Goal: Transaction & Acquisition: Purchase product/service

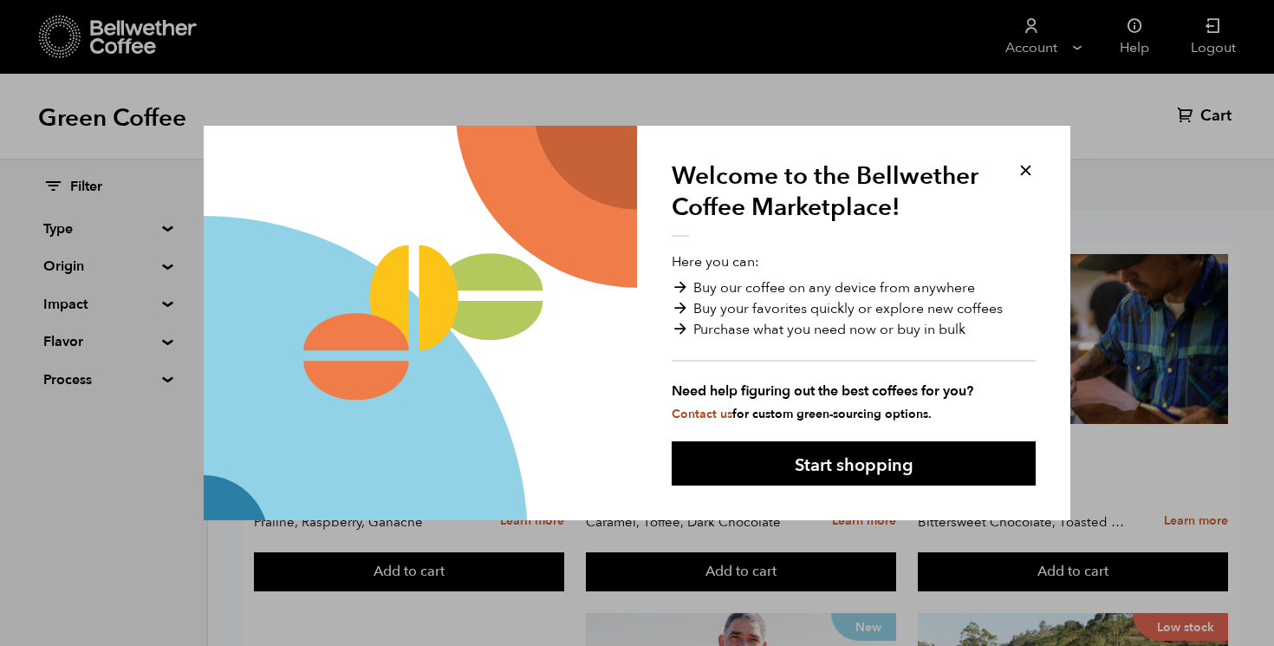
click at [1031, 166] on button at bounding box center [1026, 170] width 20 height 20
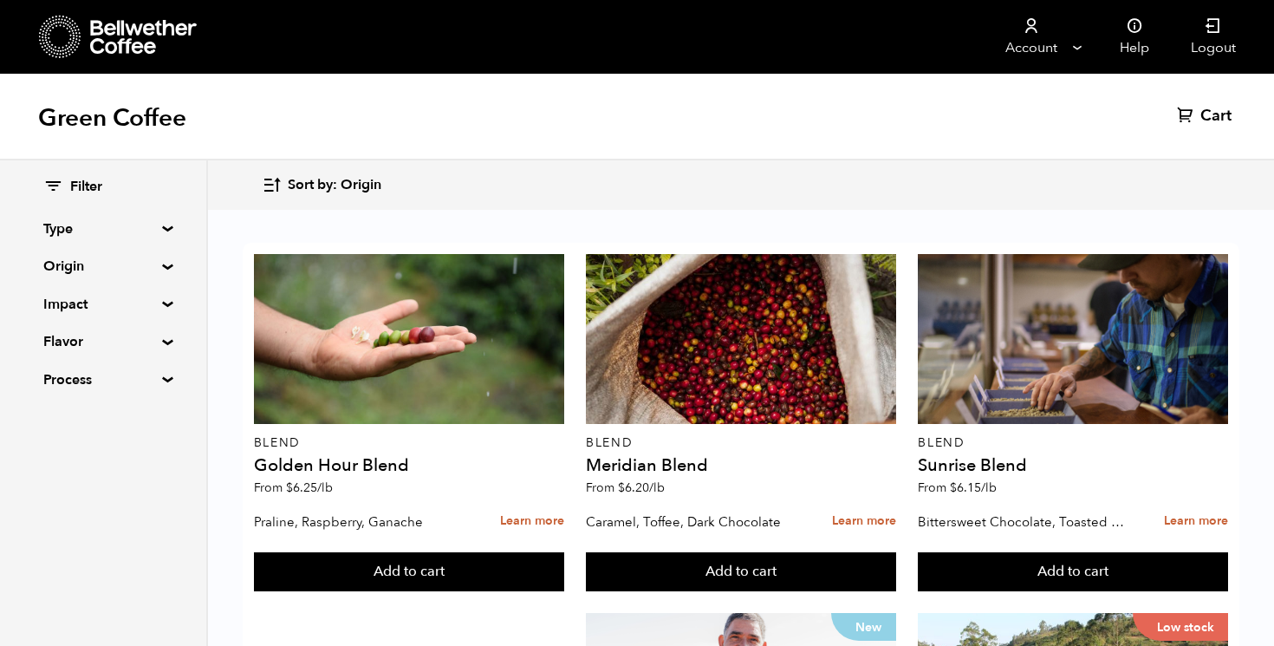
click at [782, 142] on div "Green Coffee Cart (0)" at bounding box center [637, 117] width 1274 height 87
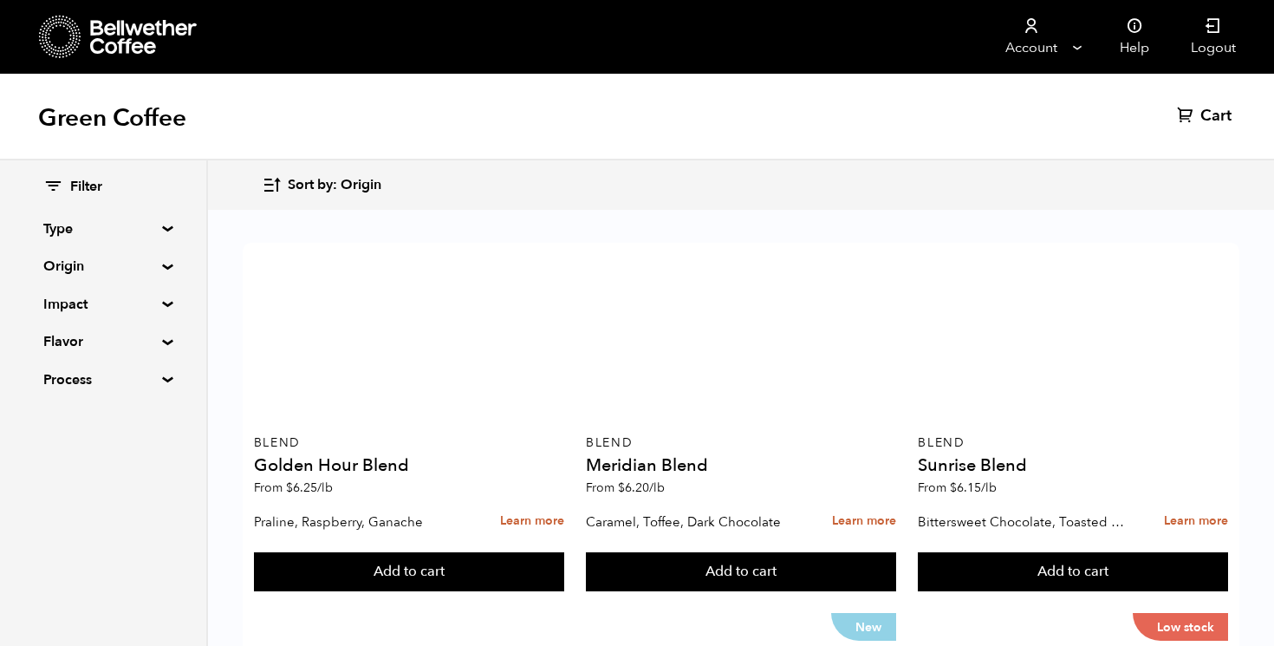
scroll to position [357, 0]
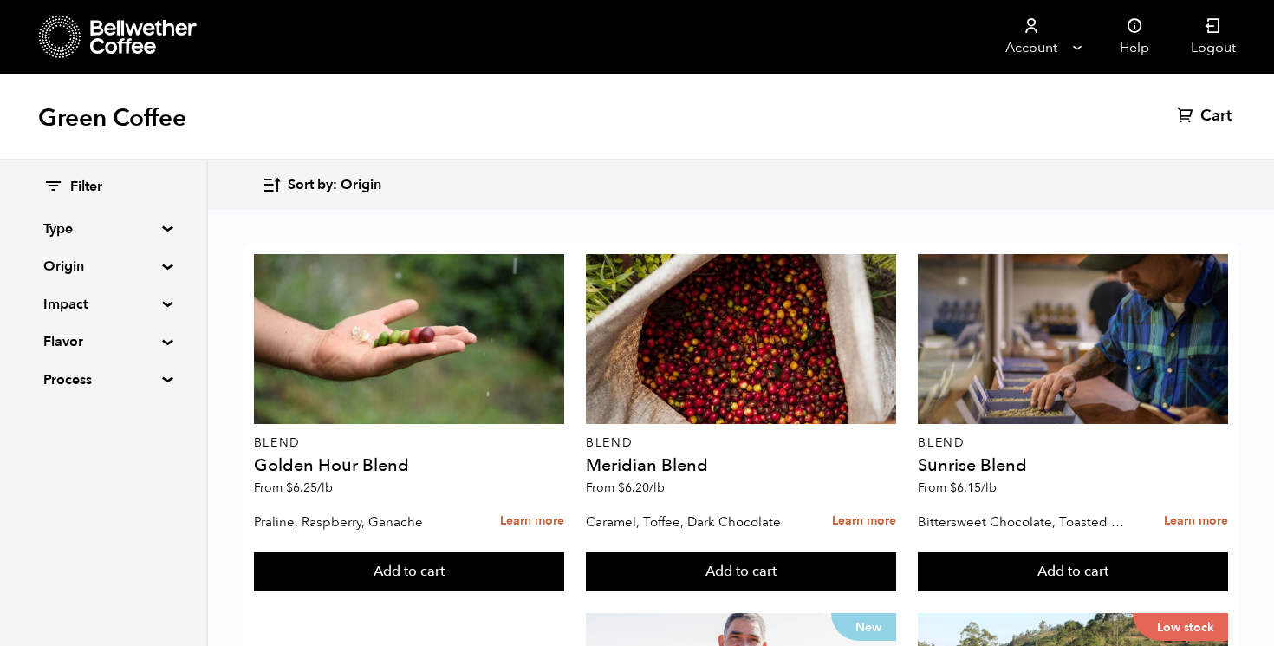
click at [153, 265] on summary "Origin" at bounding box center [103, 266] width 120 height 21
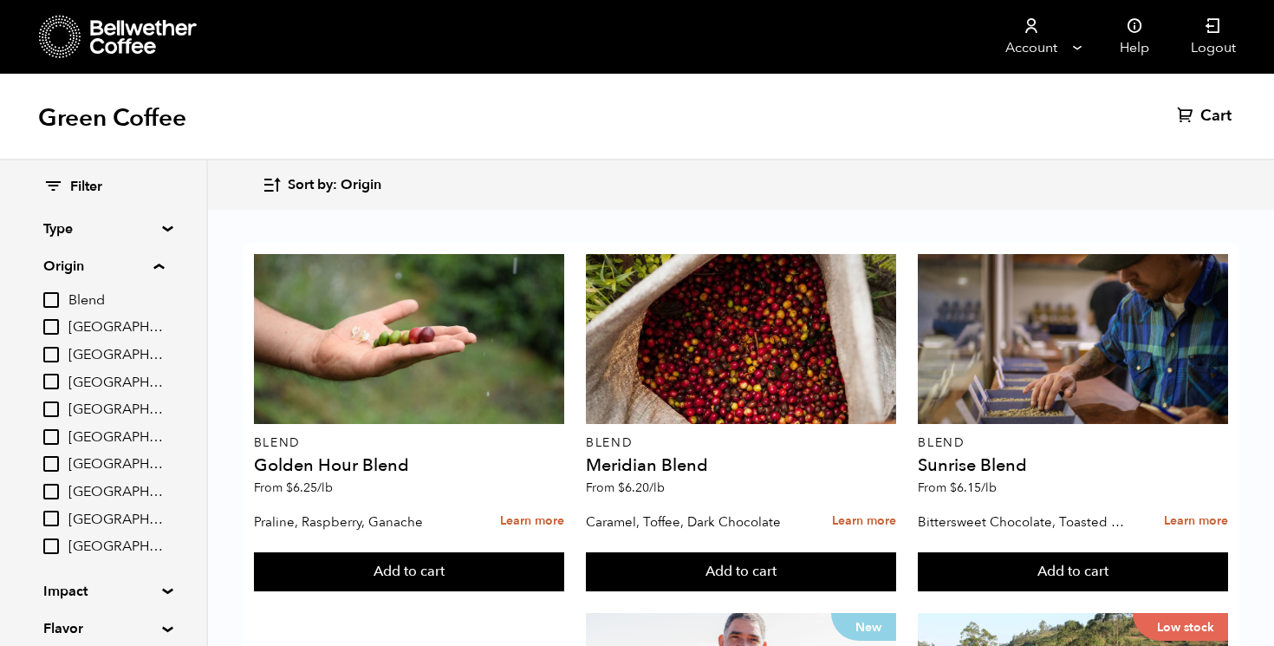
click at [160, 269] on summary "Origin" at bounding box center [103, 266] width 120 height 21
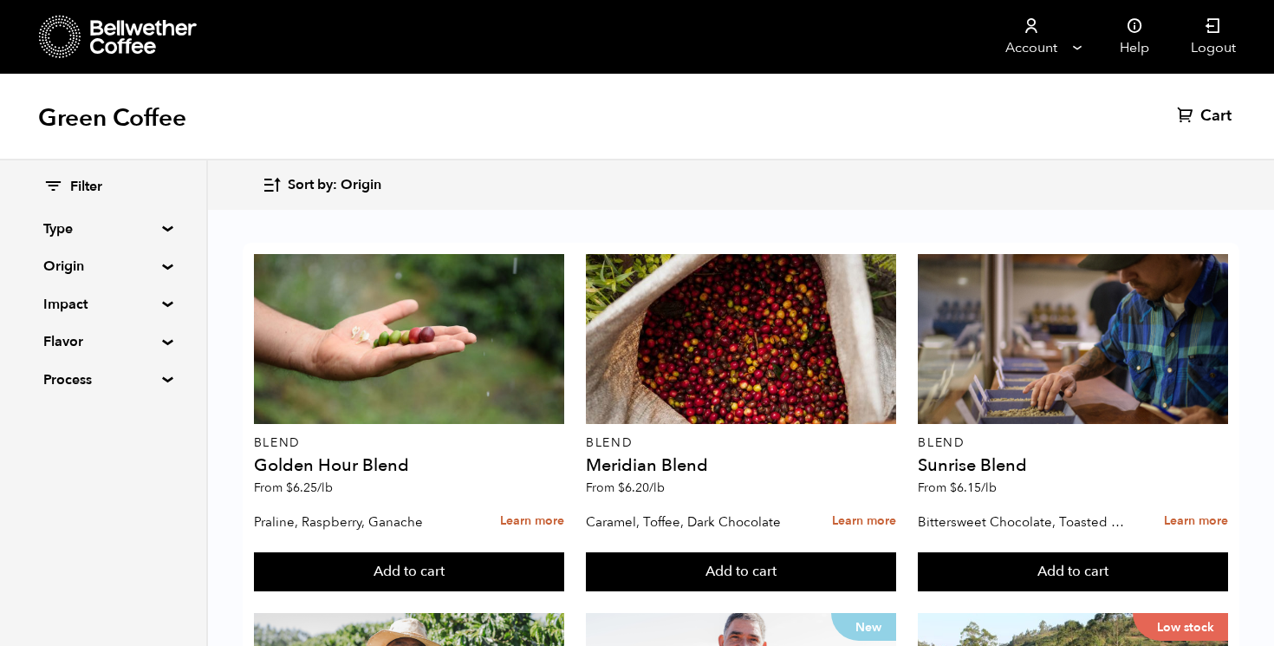
click at [156, 303] on summary "Impact" at bounding box center [103, 304] width 120 height 21
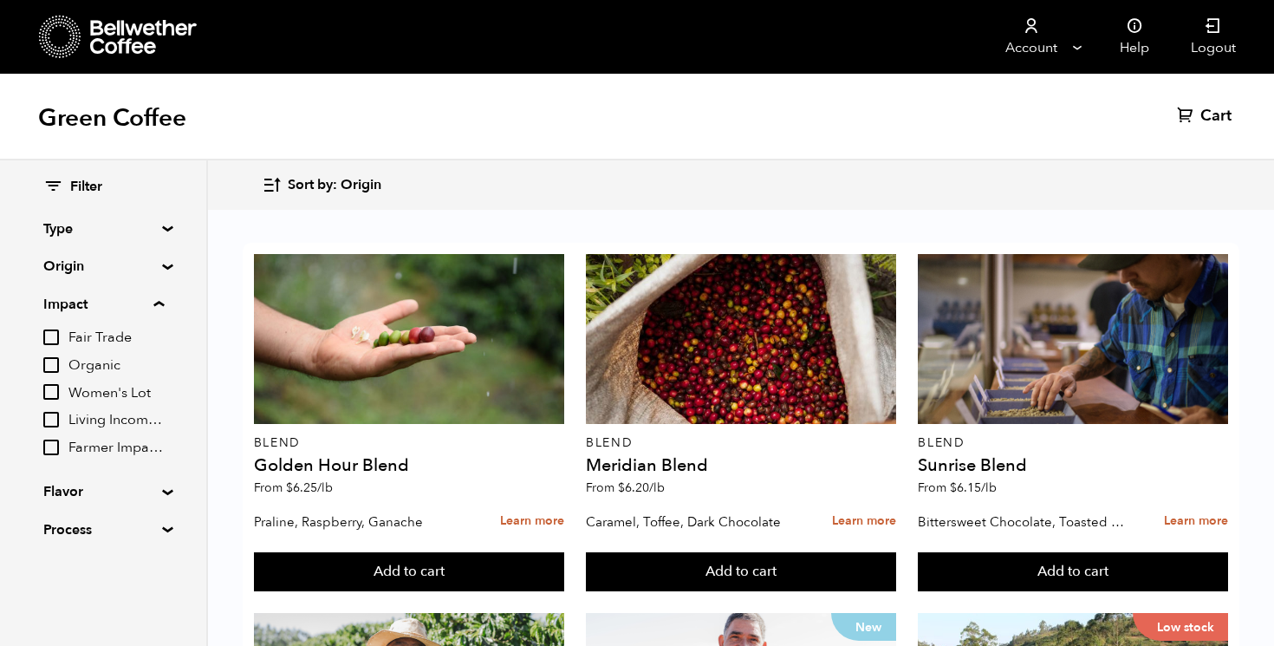
click at [156, 303] on summary "Impact" at bounding box center [103, 304] width 120 height 21
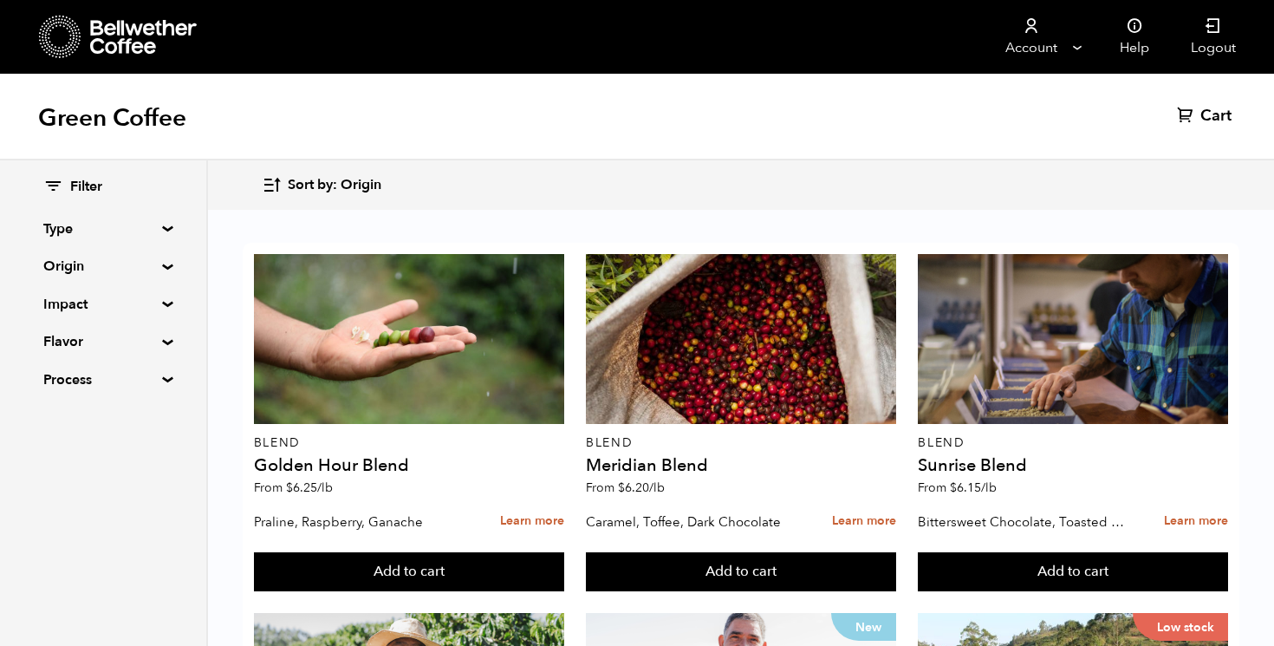
click at [159, 376] on summary "Process" at bounding box center [103, 379] width 120 height 21
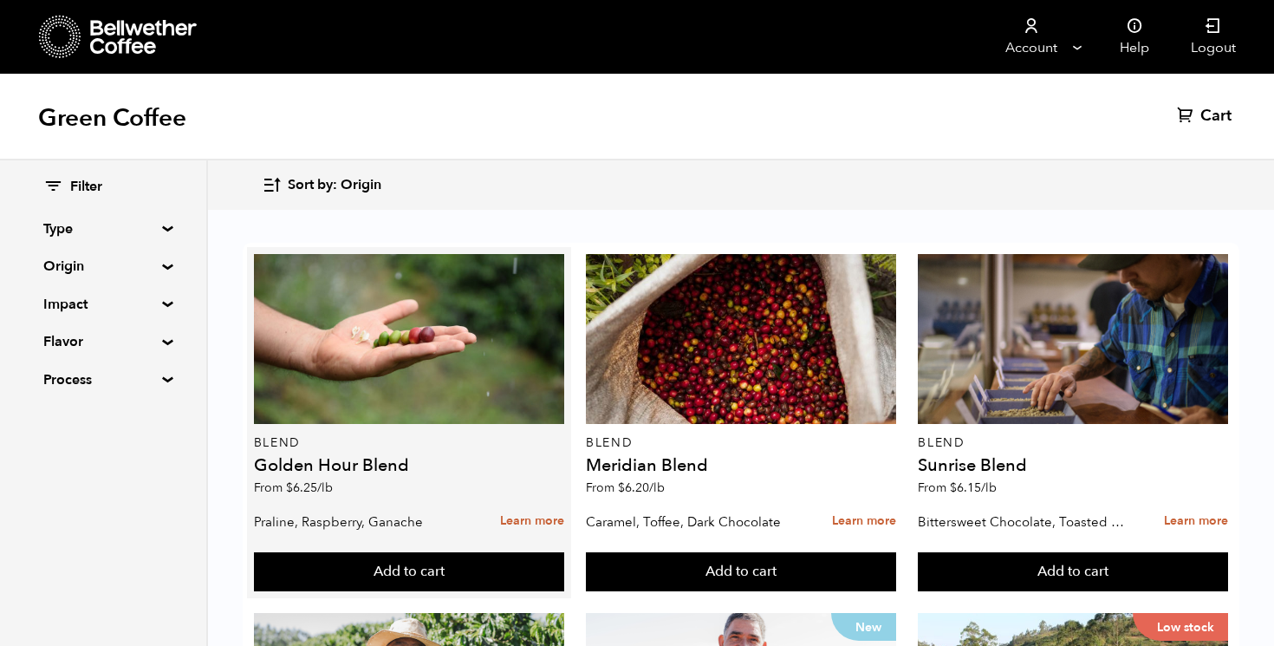
scroll to position [80, 0]
click at [365, 457] on h4 "Golden Hour Blend" at bounding box center [409, 465] width 310 height 17
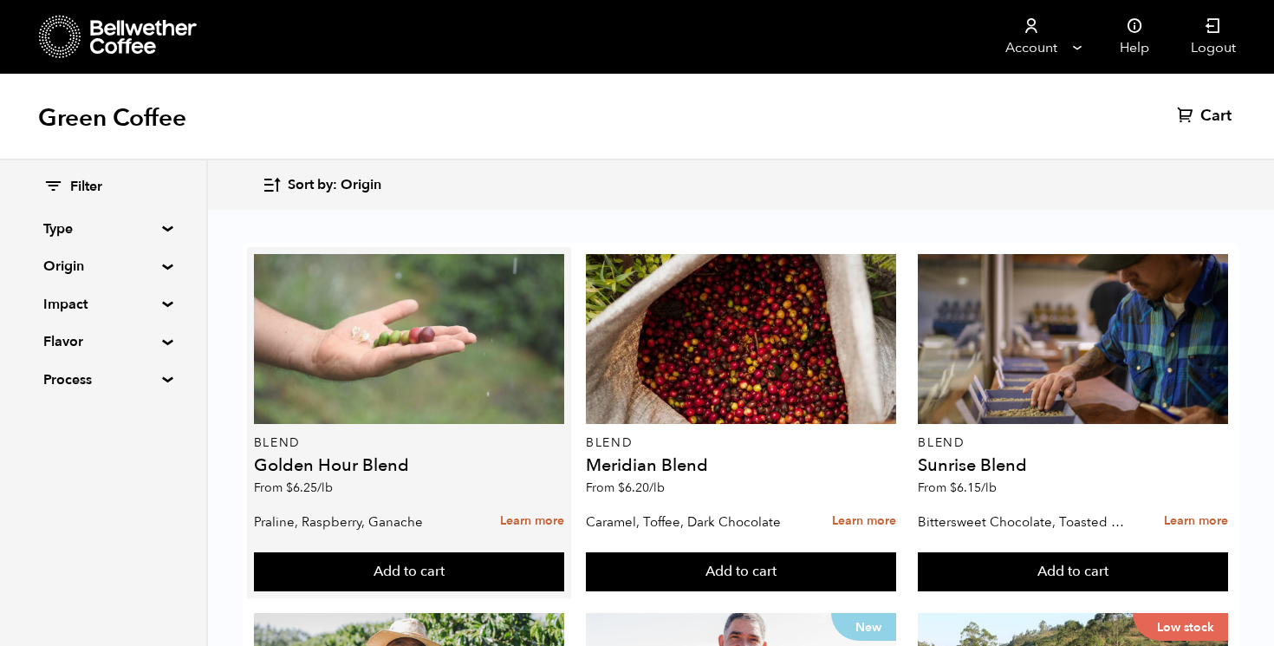
click at [389, 303] on div at bounding box center [409, 339] width 310 height 170
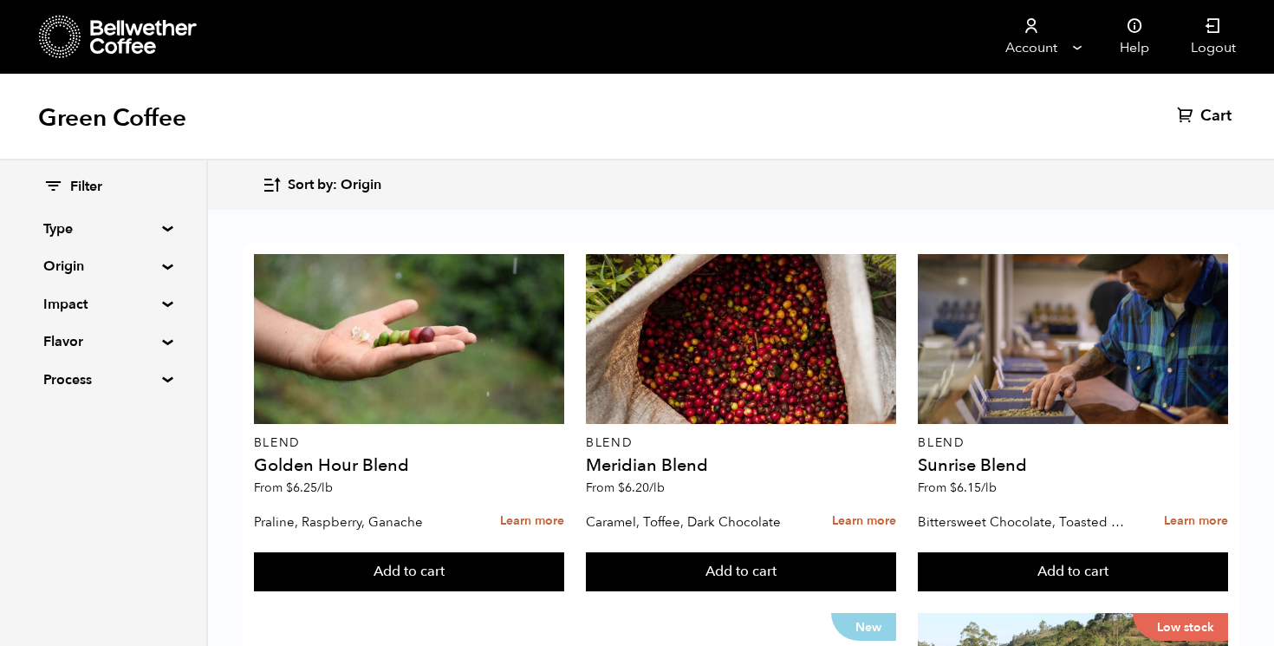
scroll to position [676, 0]
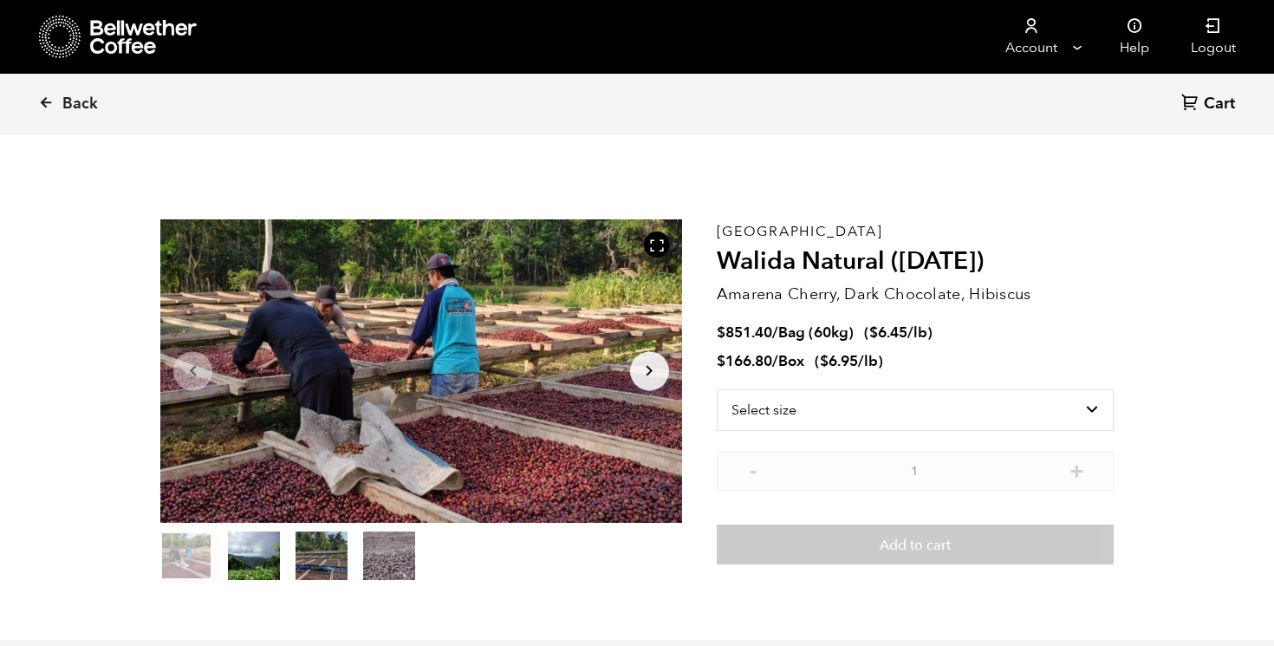
scroll to position [754, 923]
click at [42, 109] on icon at bounding box center [46, 102] width 16 height 16
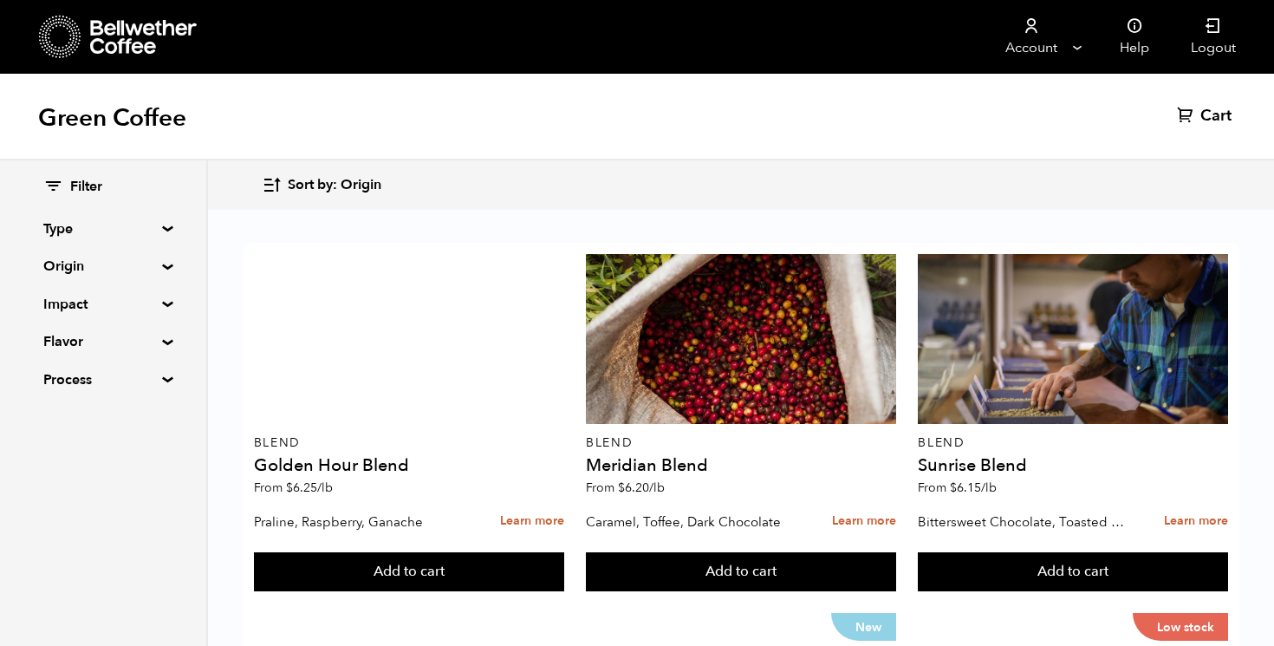
scroll to position [56, 0]
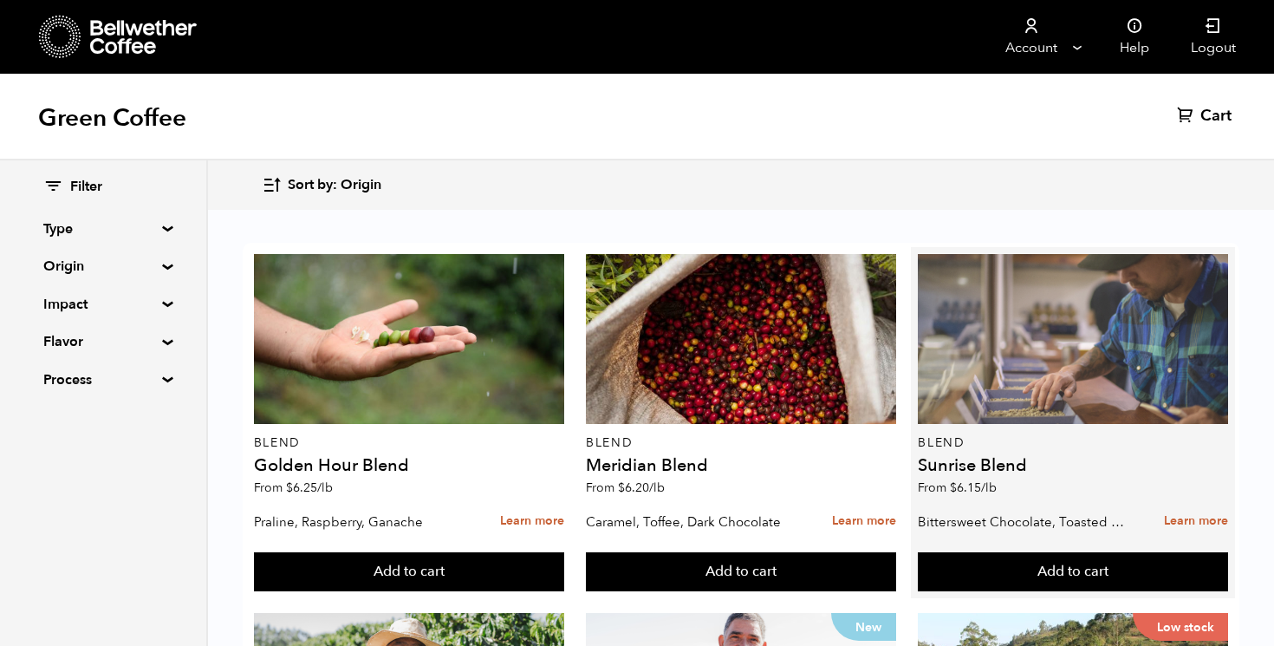
click at [948, 323] on div at bounding box center [1073, 339] width 310 height 170
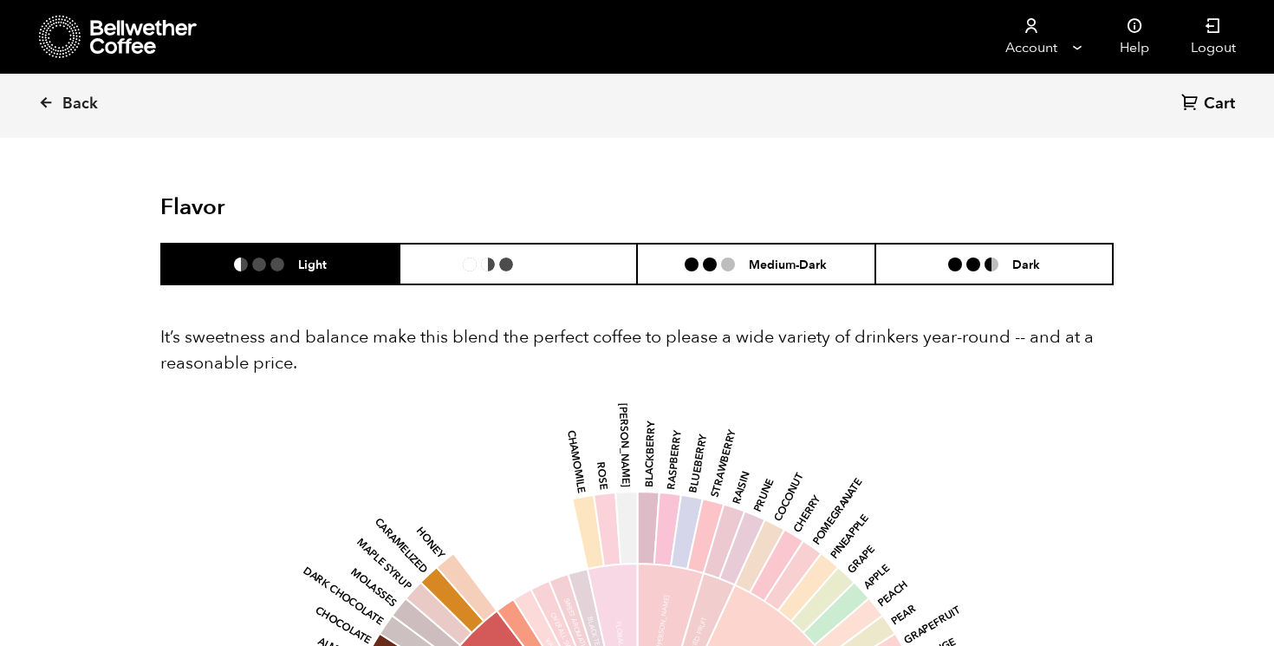
scroll to position [987, 0]
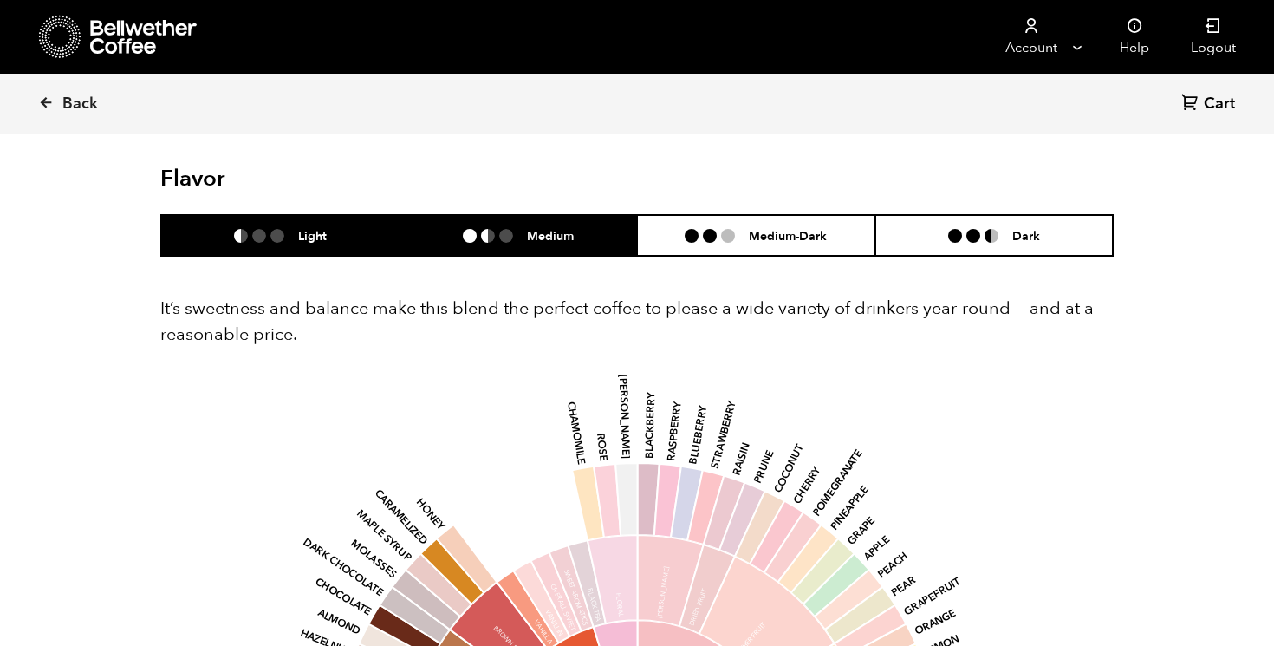
click at [564, 233] on h6 "Medium" at bounding box center [550, 235] width 47 height 15
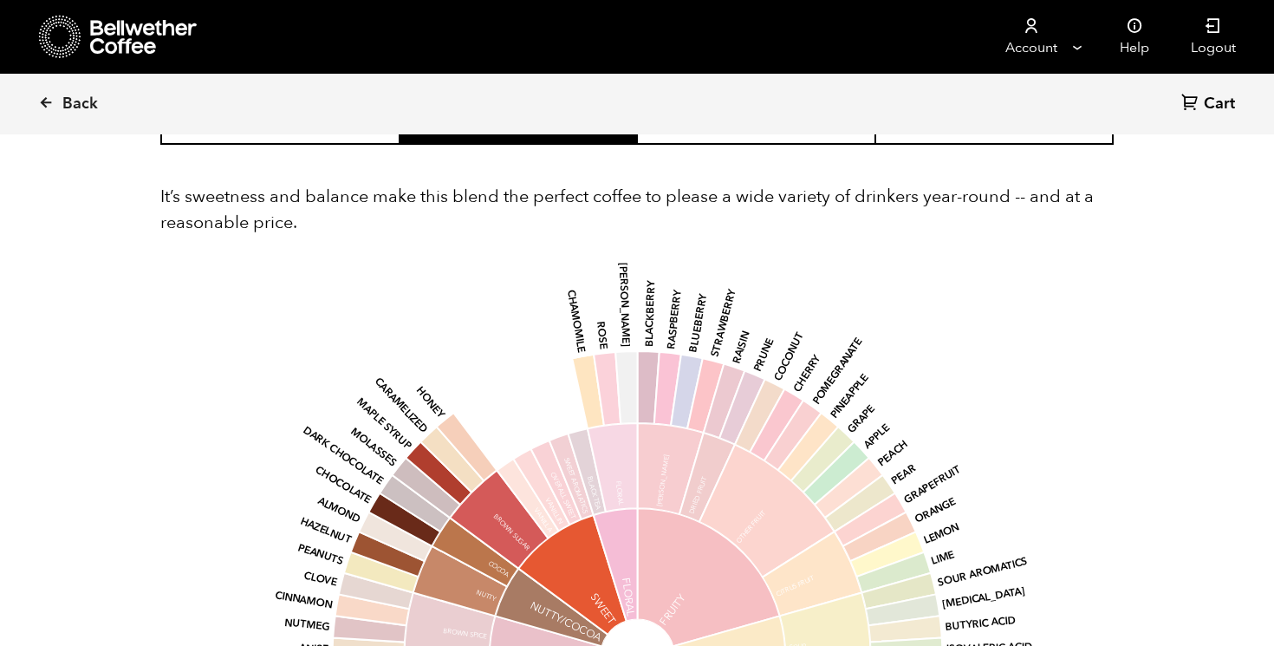
scroll to position [1090, 0]
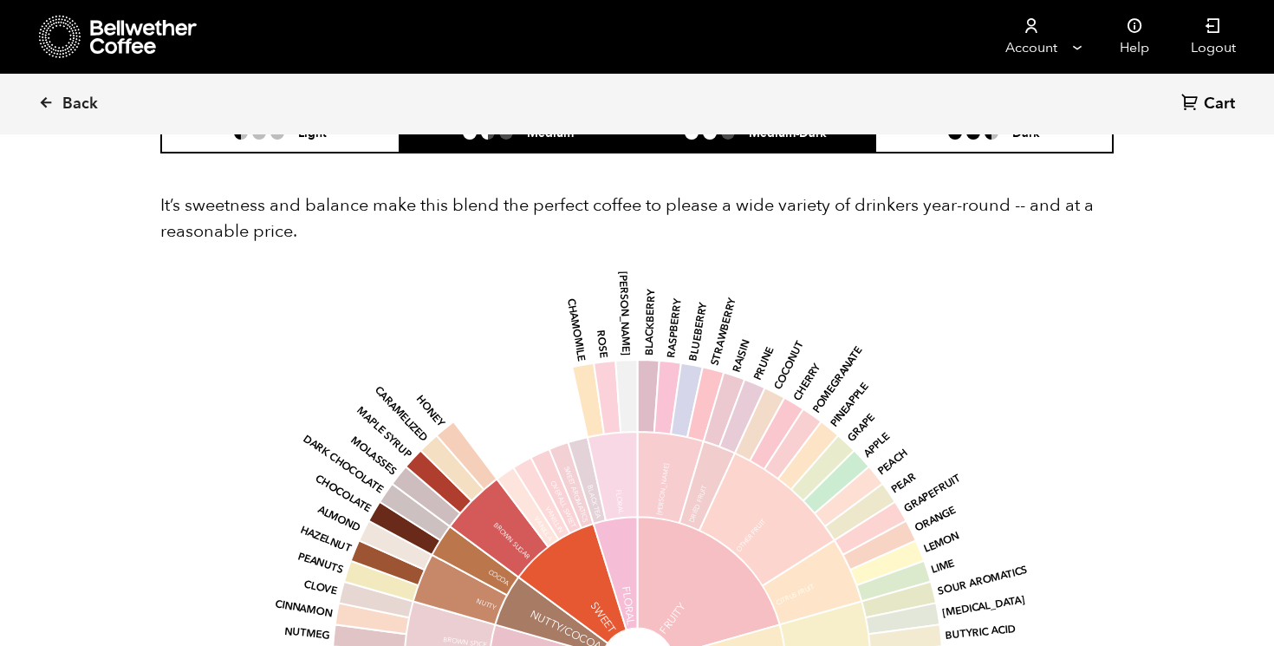
click at [727, 138] on li at bounding box center [728, 133] width 14 height 14
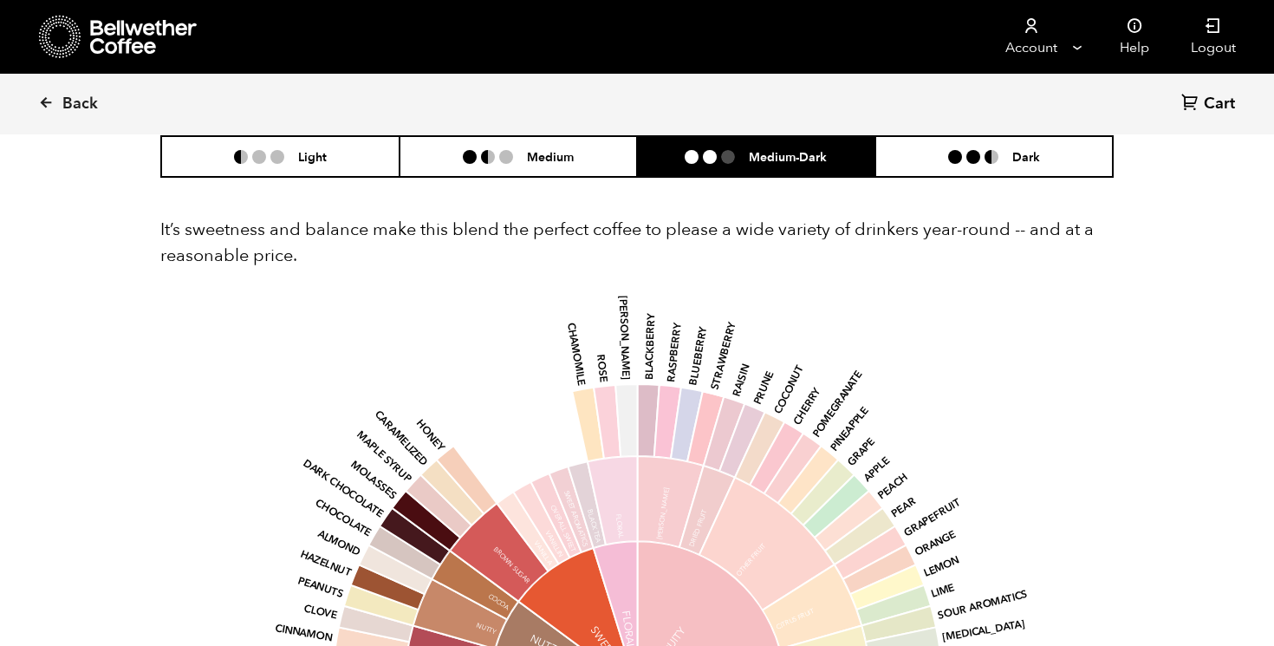
scroll to position [1058, 0]
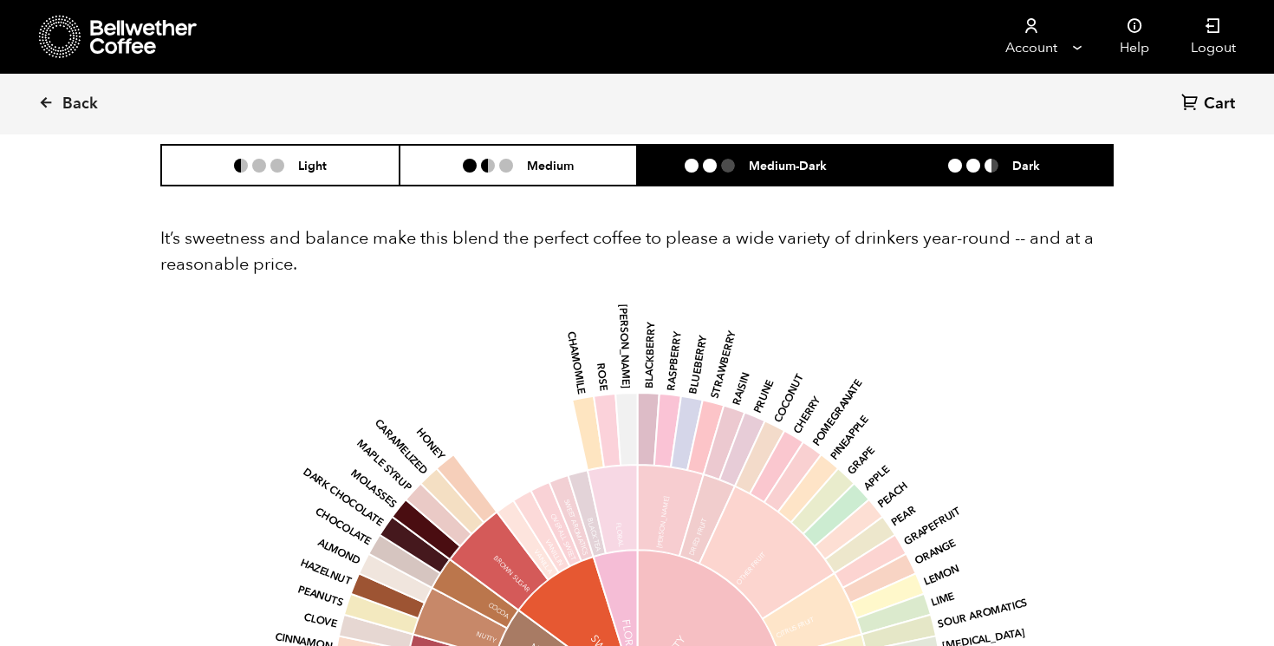
click at [980, 172] on li "Dark" at bounding box center [994, 165] width 238 height 41
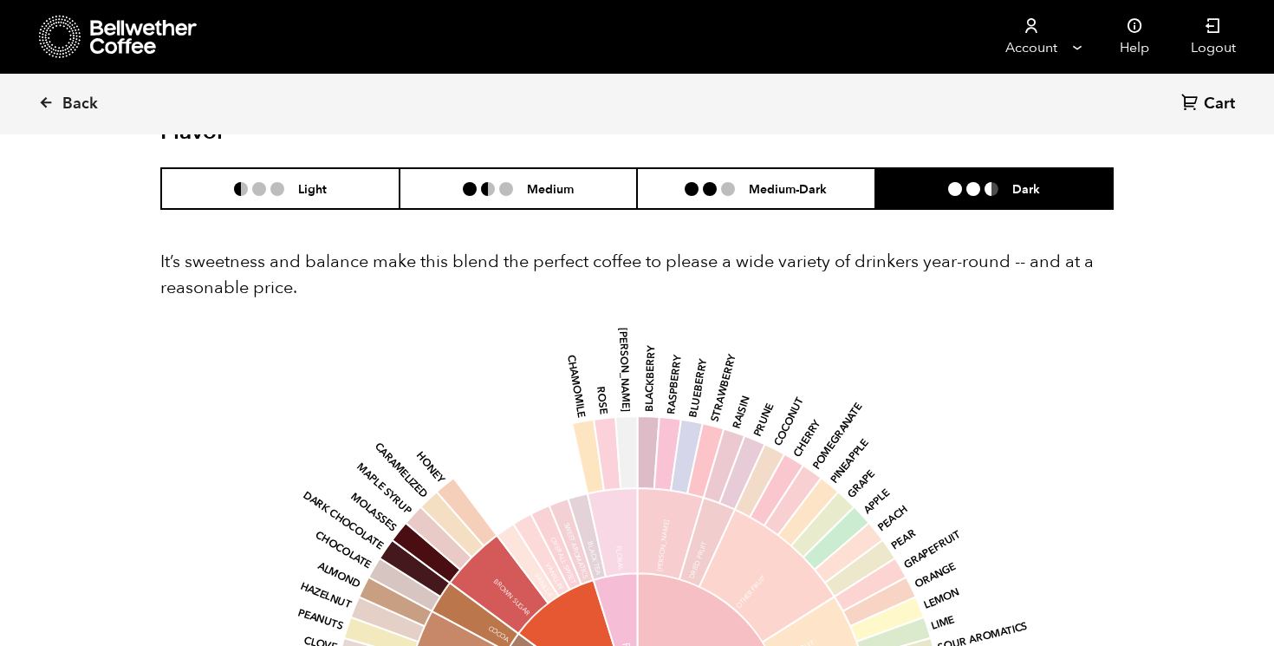
scroll to position [1021, 0]
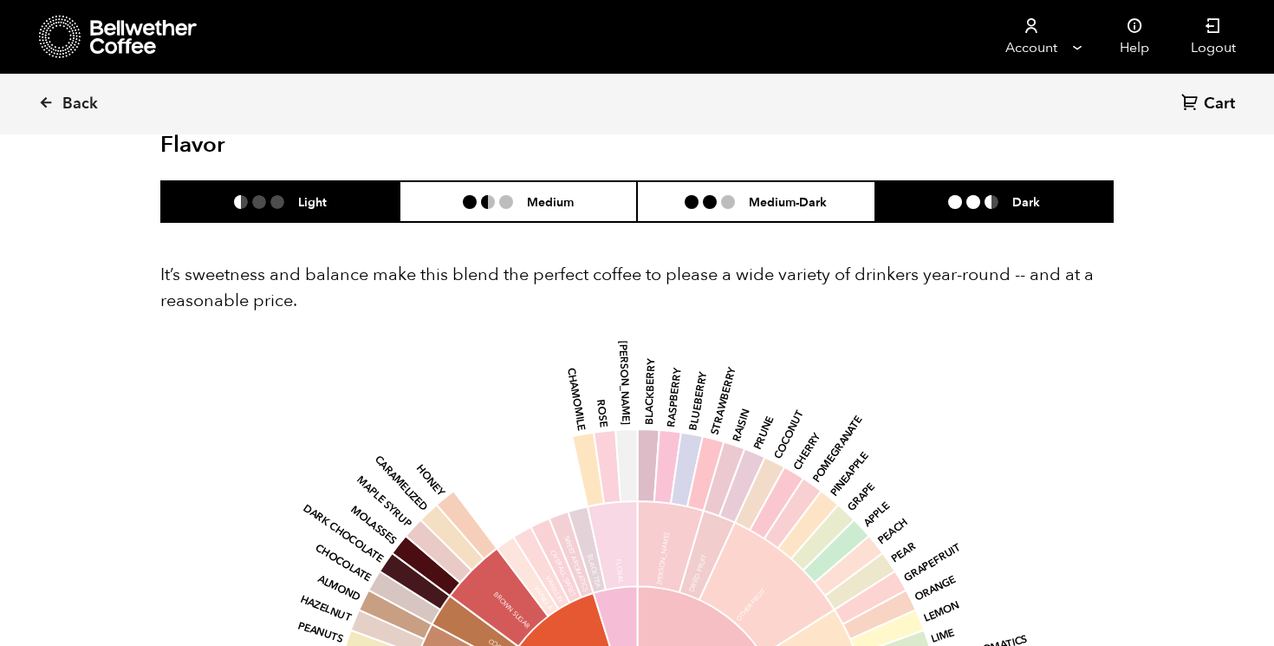
click at [348, 205] on li "Light" at bounding box center [280, 201] width 238 height 41
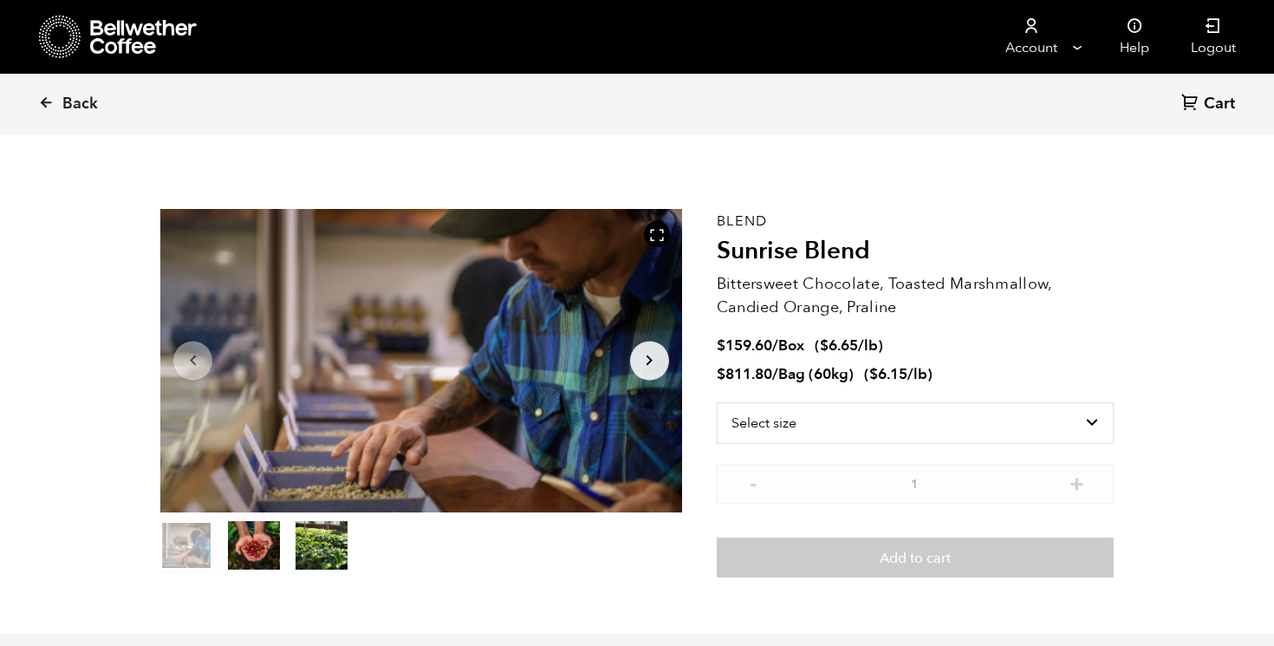
scroll to position [0, 0]
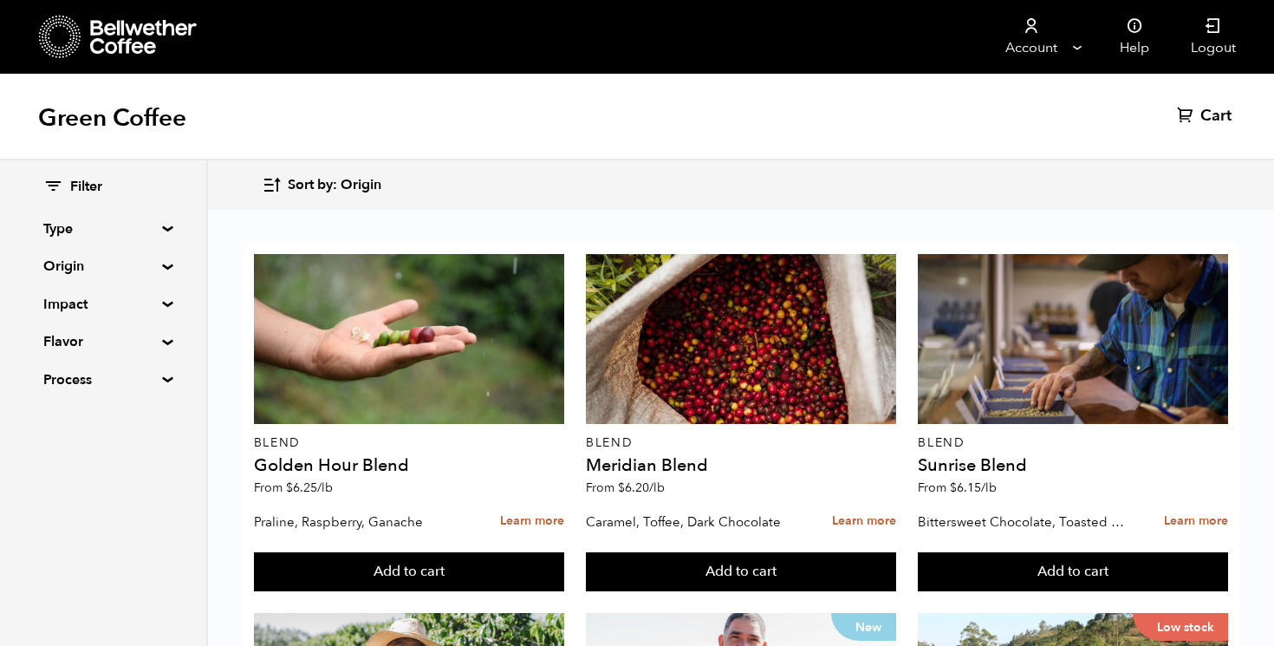
click at [163, 305] on summary "Impact" at bounding box center [103, 304] width 120 height 21
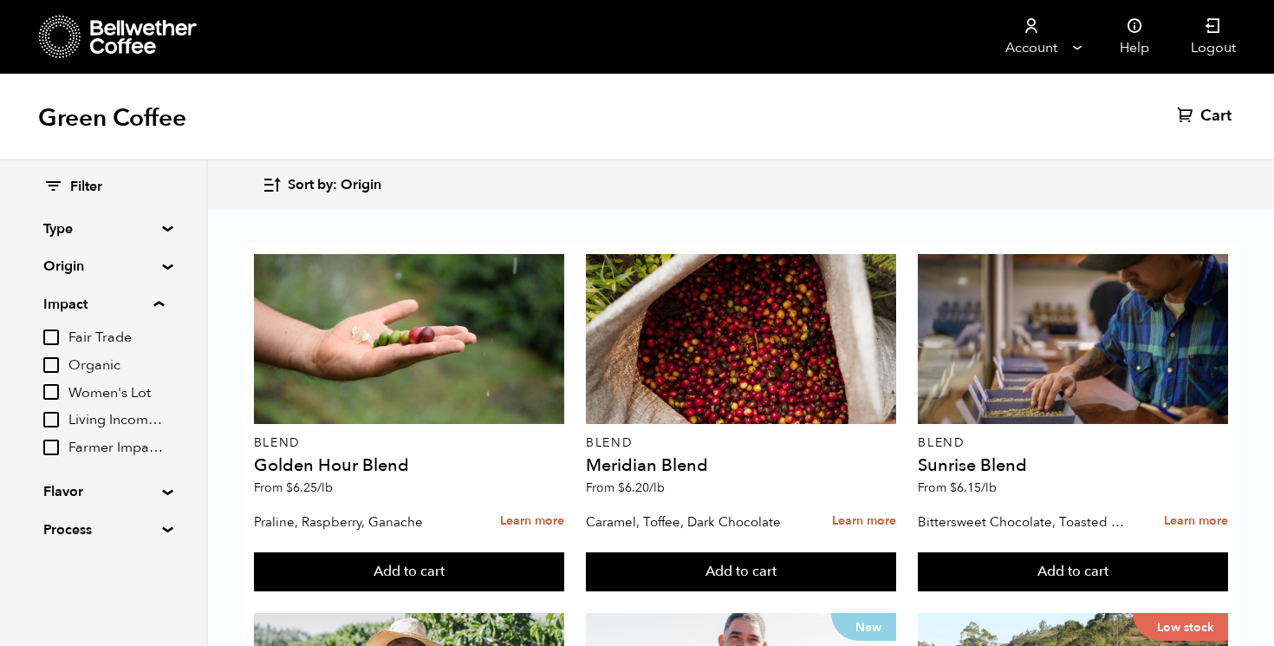
click at [114, 340] on span "Fair Trade" at bounding box center [115, 338] width 95 height 19
click at [0, 0] on input "Fair Trade" at bounding box center [0, 0] width 0 height 0
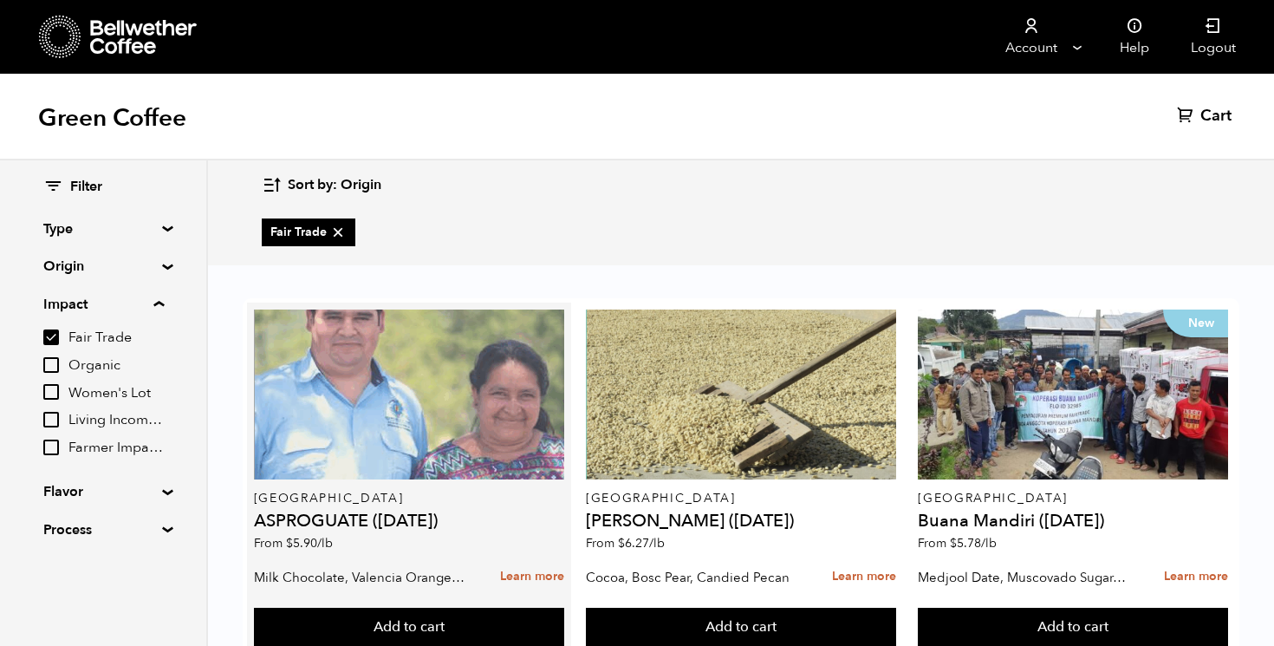
scroll to position [55, 0]
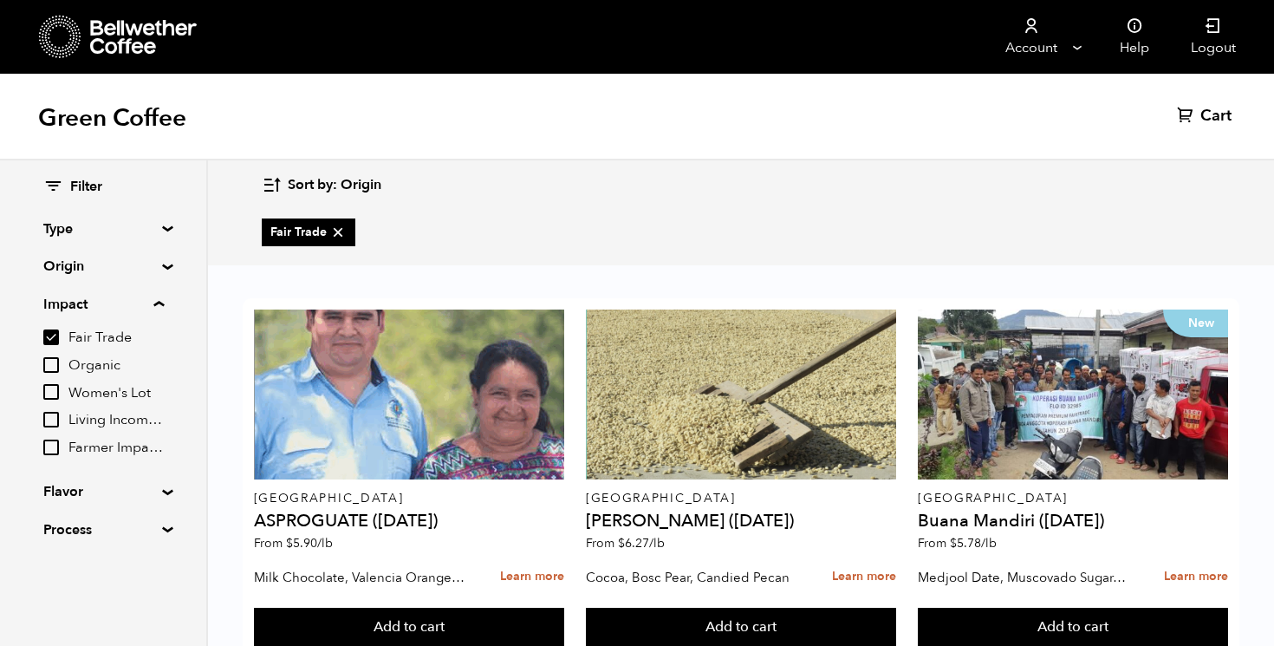
click at [86, 323] on details "Impact Fair Trade Organic Women's Lot Living Income Pricing Farmer Impact Fund" at bounding box center [103, 376] width 120 height 164
click at [86, 334] on span "Fair Trade" at bounding box center [115, 338] width 95 height 19
click at [0, 0] on input "Fair Trade" at bounding box center [0, 0] width 0 height 0
checkbox input "false"
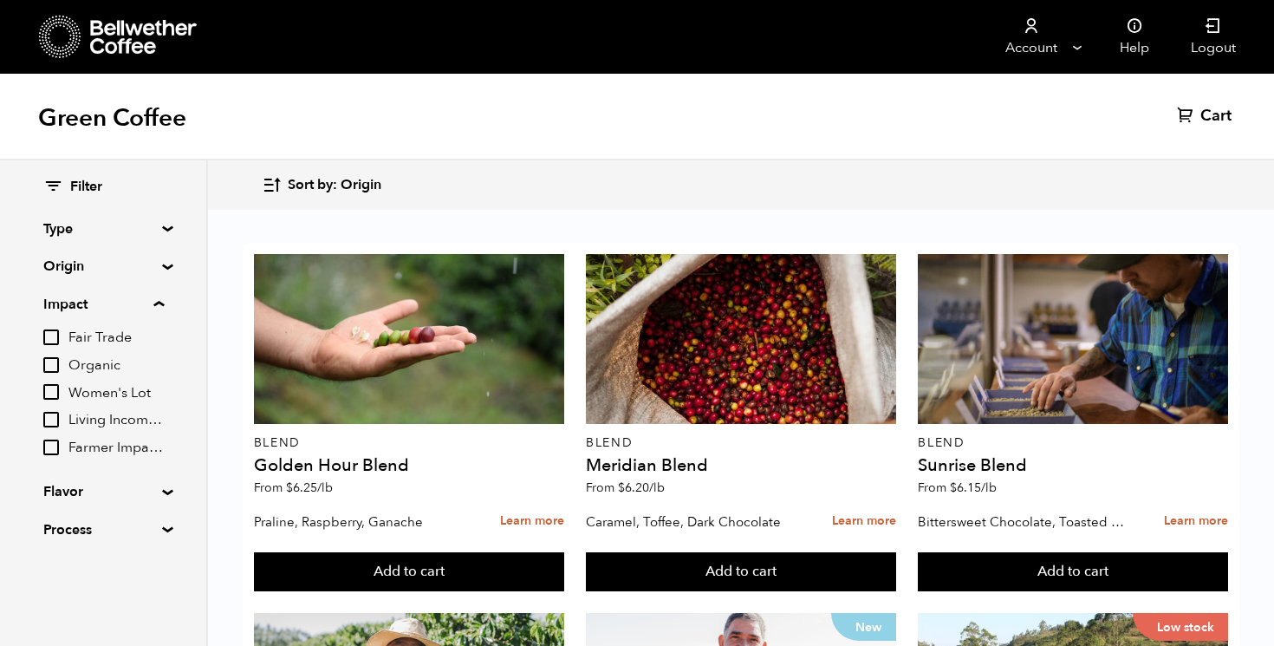
click at [95, 367] on span "Organic" at bounding box center [115, 365] width 95 height 19
click at [0, 0] on input "Organic" at bounding box center [0, 0] width 0 height 0
checkbox input "true"
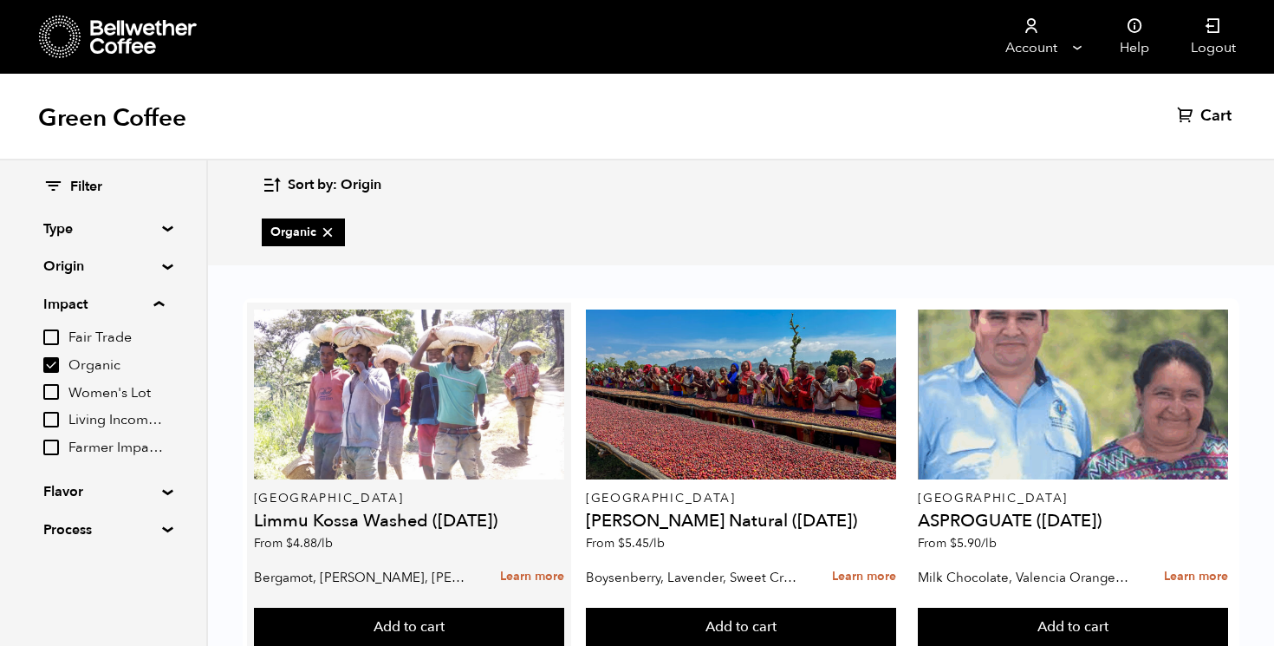
scroll to position [411, 0]
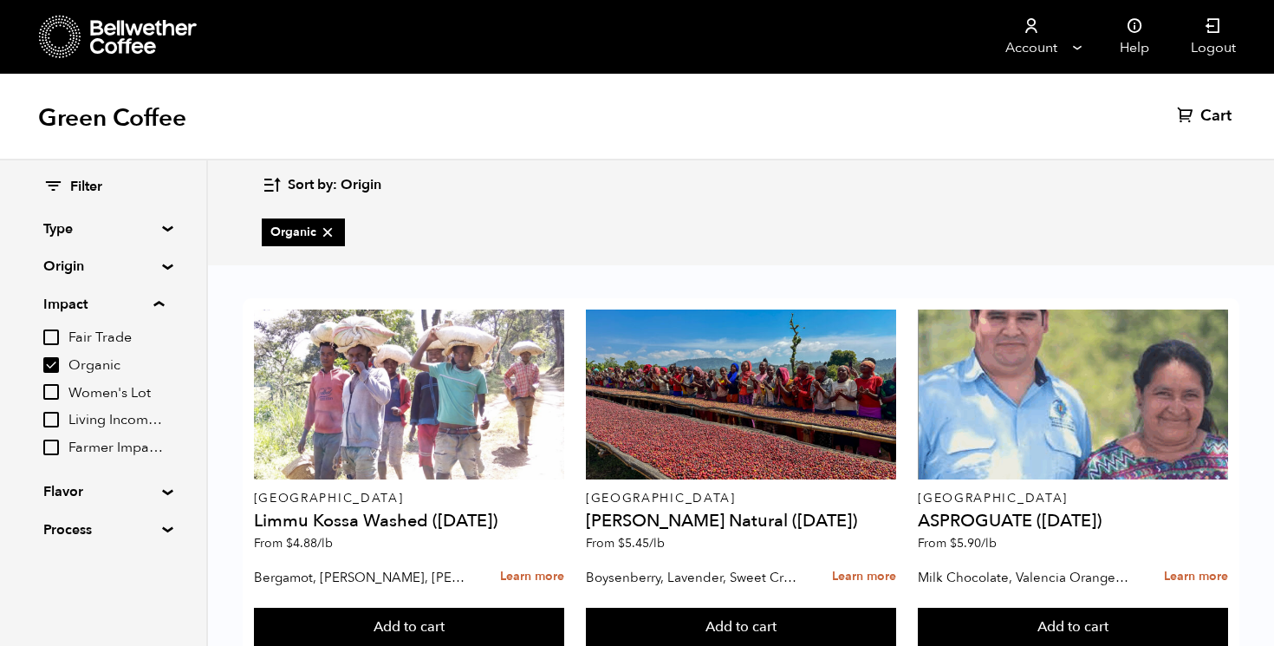
click at [163, 488] on summary "Flavor" at bounding box center [103, 491] width 120 height 21
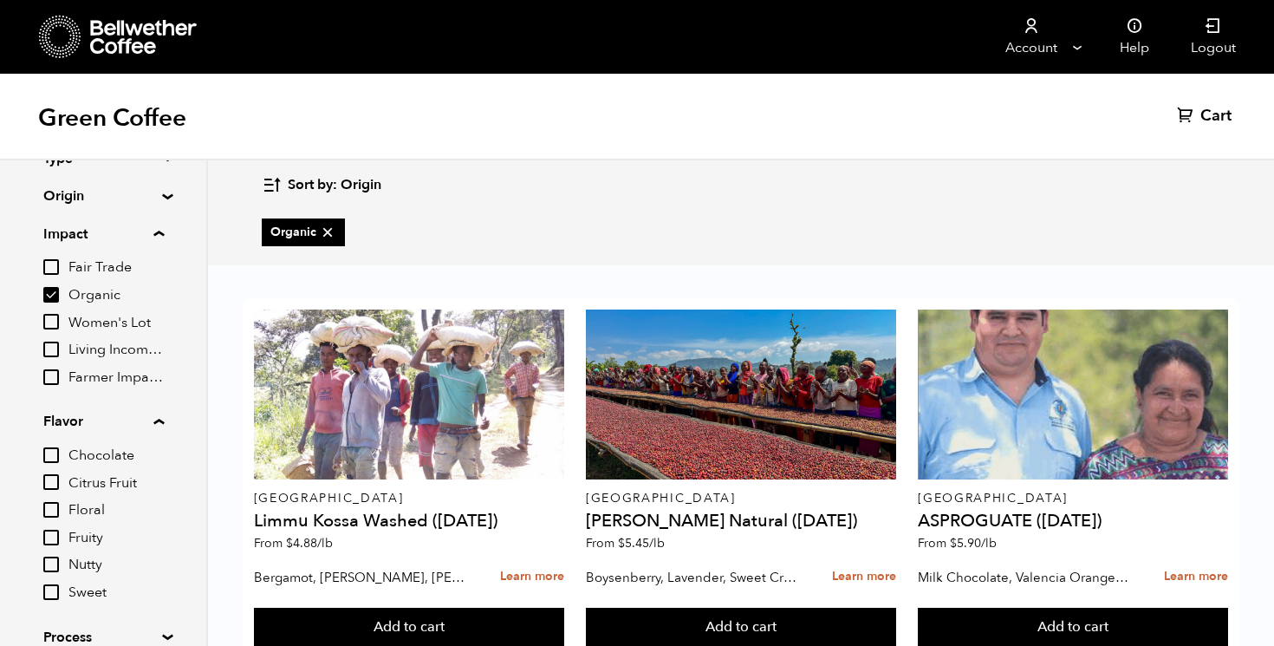
click at [94, 517] on span "Floral" at bounding box center [115, 510] width 95 height 19
click at [0, 0] on input "Floral" at bounding box center [0, 0] width 0 height 0
checkbox input "true"
click at [105, 293] on span "Organic" at bounding box center [115, 295] width 95 height 19
click at [0, 0] on input "Organic" at bounding box center [0, 0] width 0 height 0
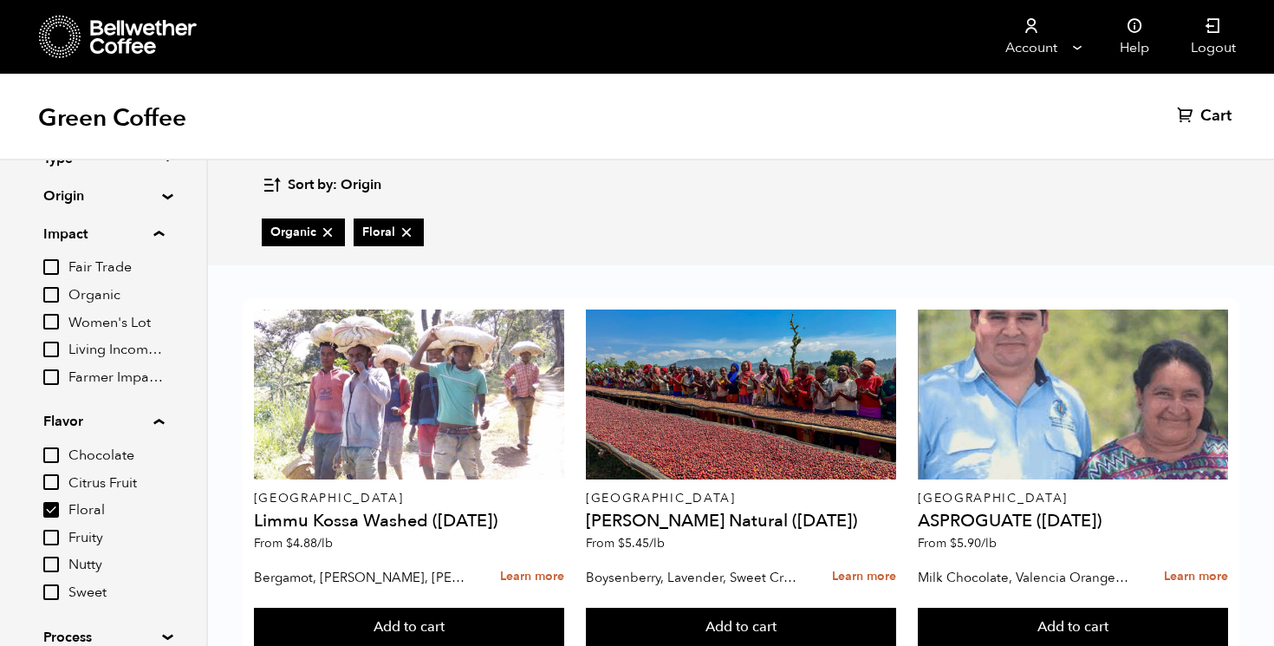
checkbox input "false"
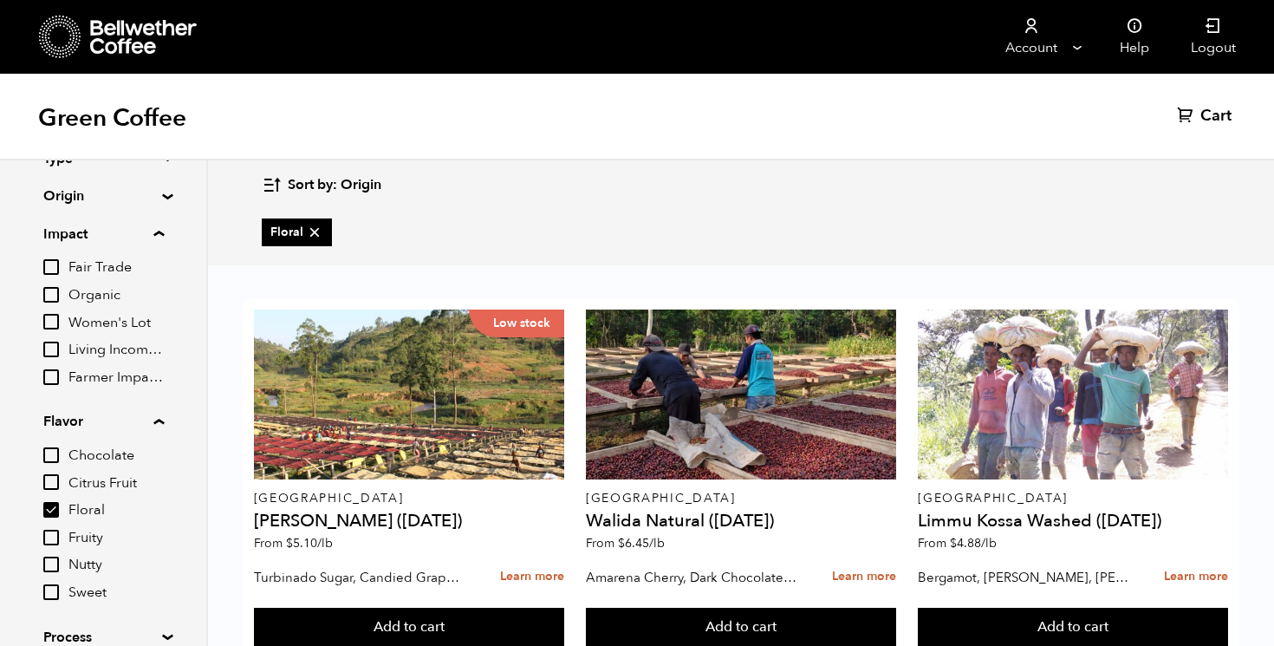
click at [104, 541] on span "Fruity" at bounding box center [115, 538] width 95 height 19
click at [0, 0] on input "Fruity" at bounding box center [0, 0] width 0 height 0
checkbox input "true"
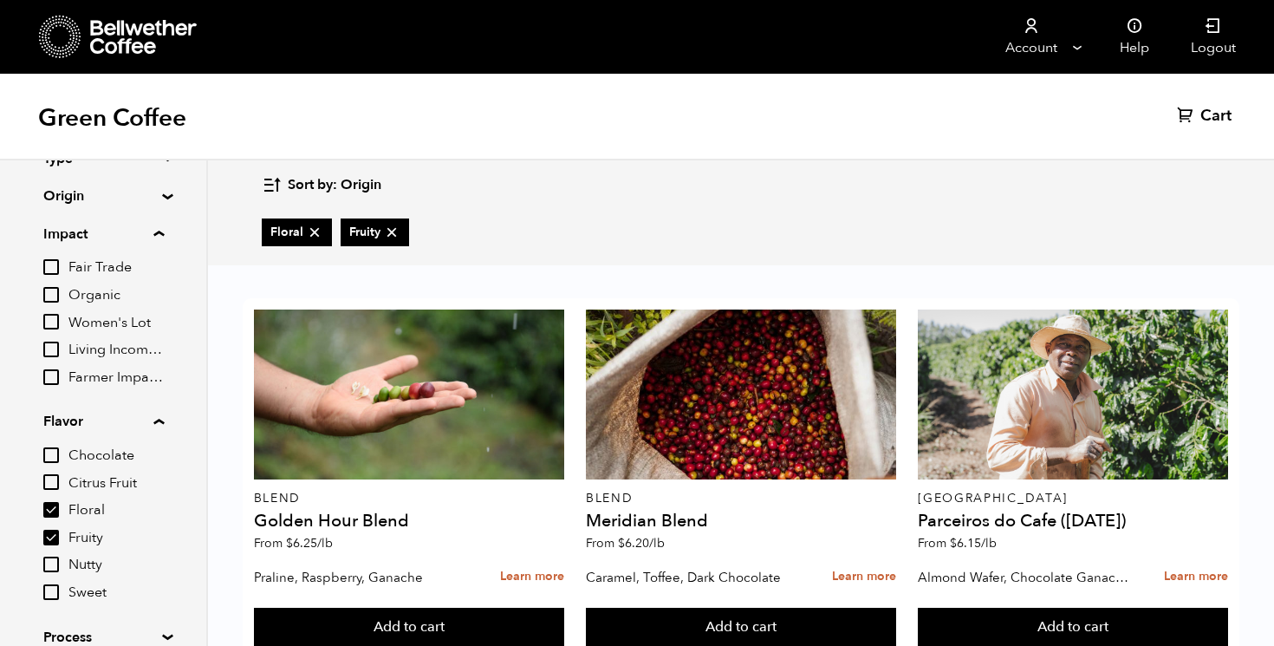
scroll to position [765, 0]
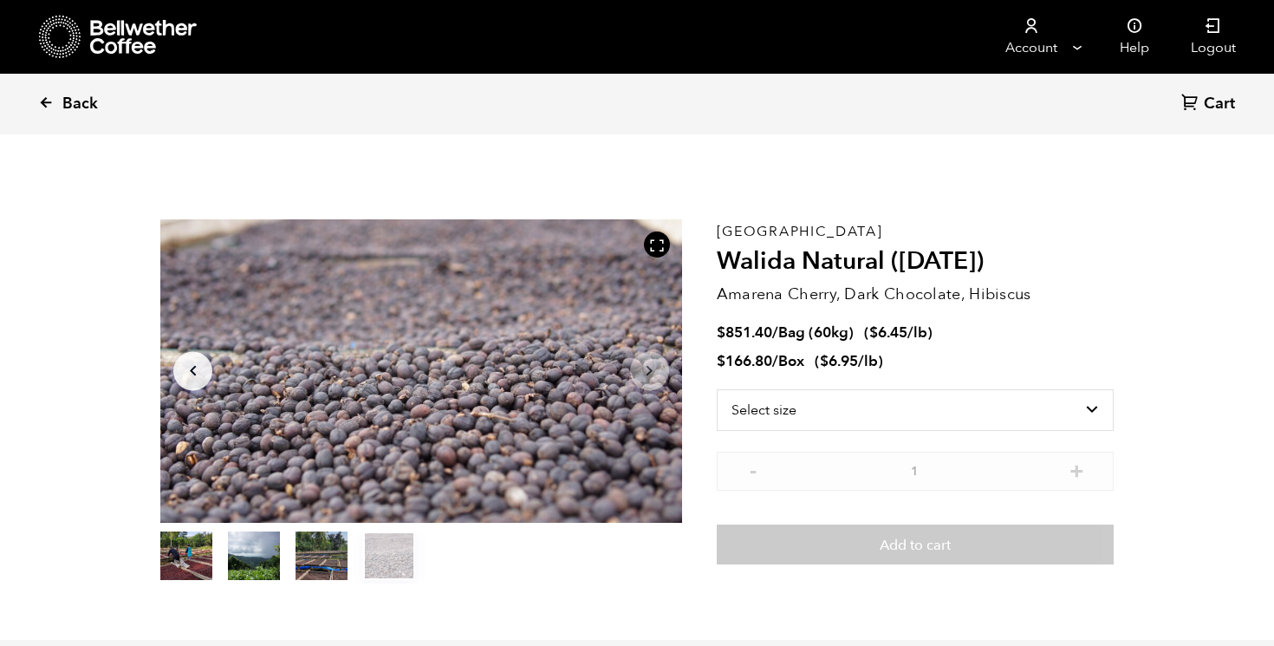
click at [53, 85] on link "Back" at bounding box center [91, 104] width 107 height 59
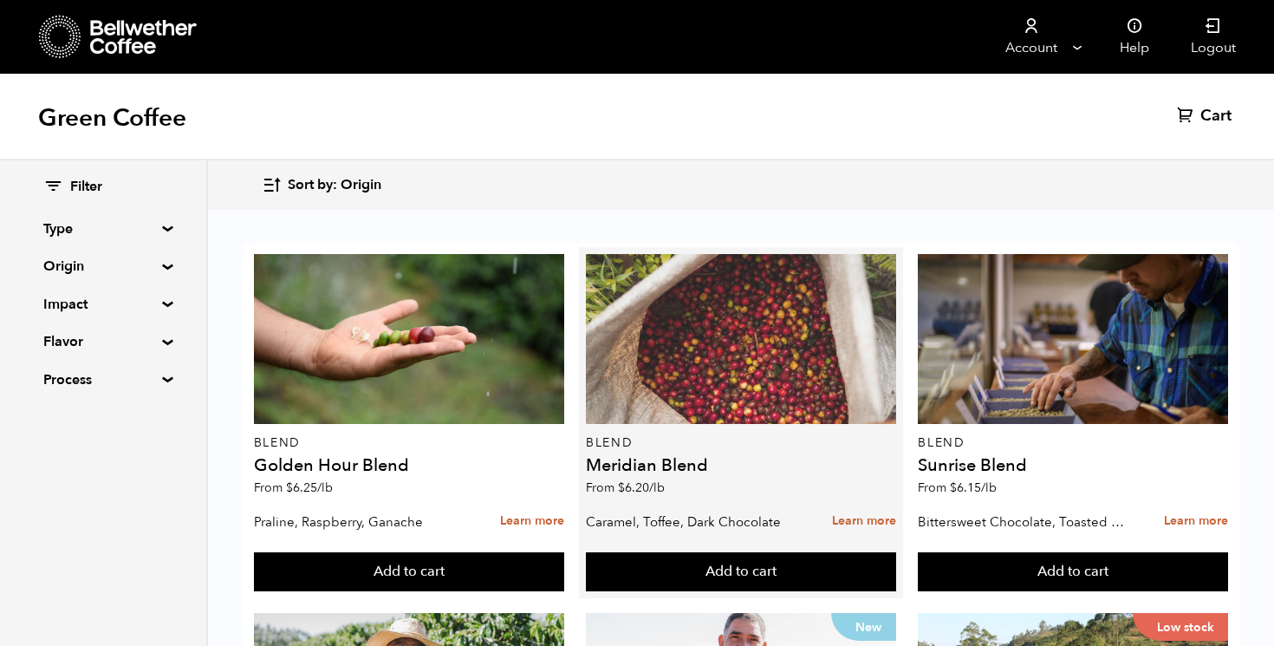
click at [789, 368] on div at bounding box center [741, 339] width 310 height 170
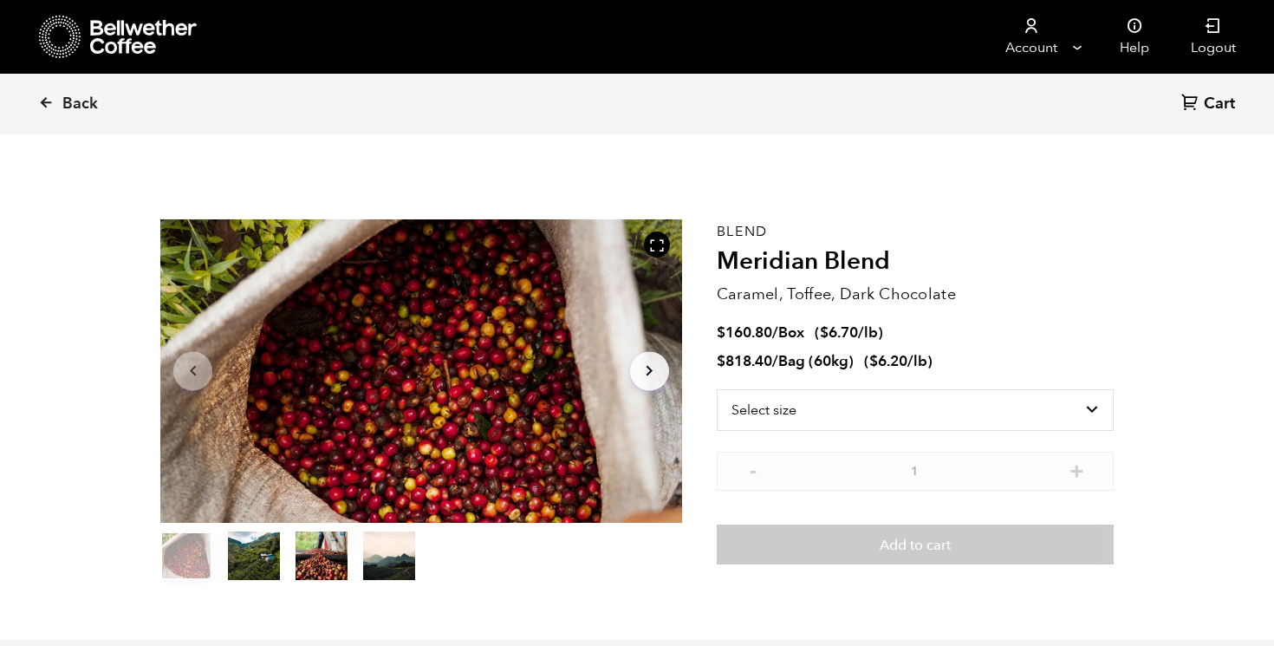
scroll to position [19, 0]
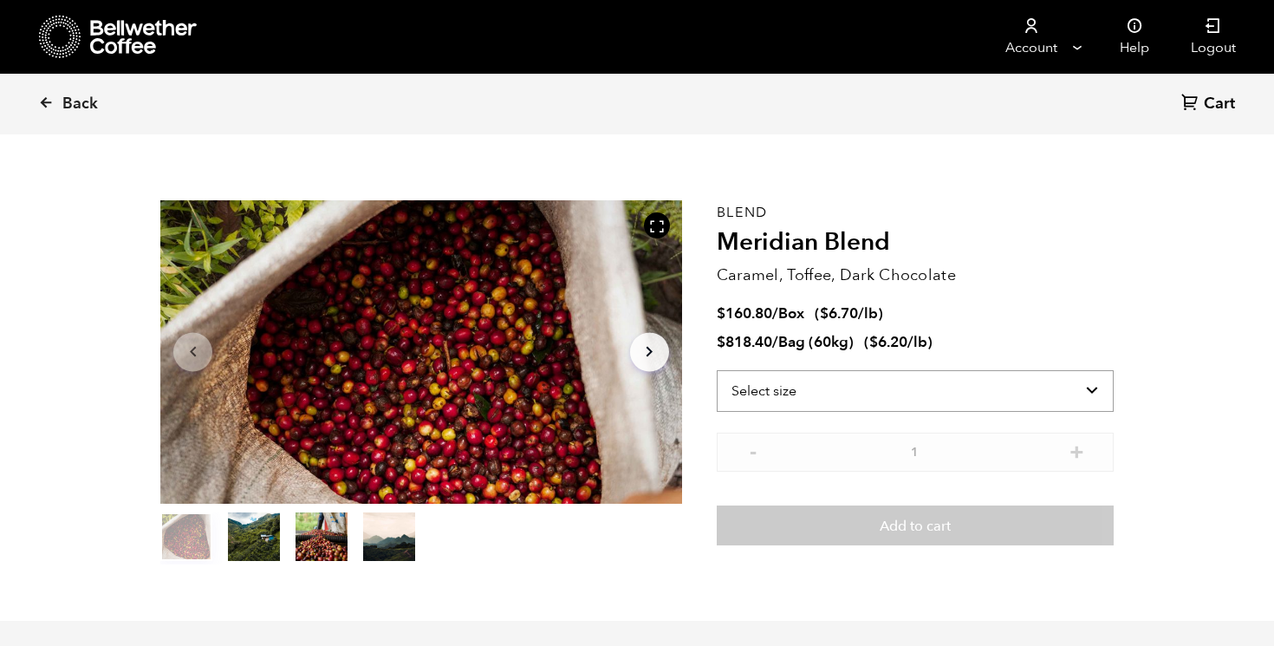
click at [822, 391] on select "Select size Bag (60kg) (132 lbs) Box (24 lbs)" at bounding box center [915, 391] width 397 height 42
click at [717, 370] on select "Select size Bag (60kg) (132 lbs) Box (24 lbs)" at bounding box center [915, 391] width 397 height 42
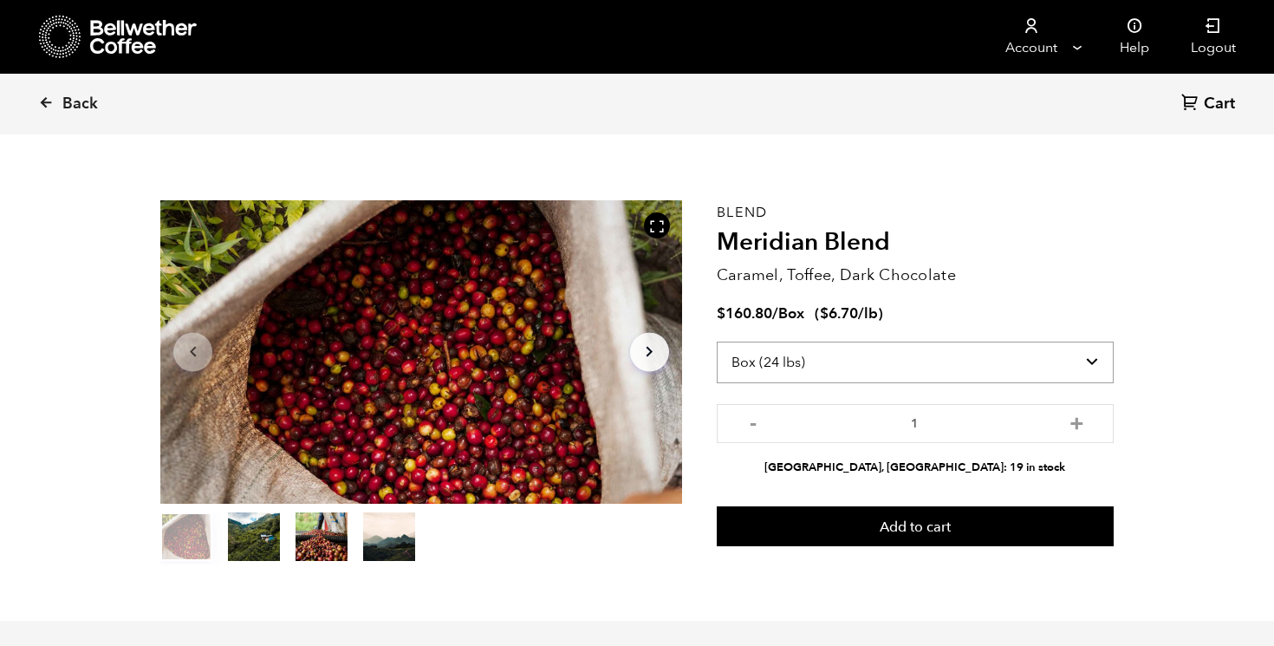
click at [838, 356] on select "Select size Bag (60kg) (132 lbs) Box (24 lbs)" at bounding box center [915, 363] width 397 height 42
select select "bag-3"
click at [717, 342] on select "Select size Bag (60kg) (132 lbs) Box (24 lbs)" at bounding box center [915, 363] width 397 height 42
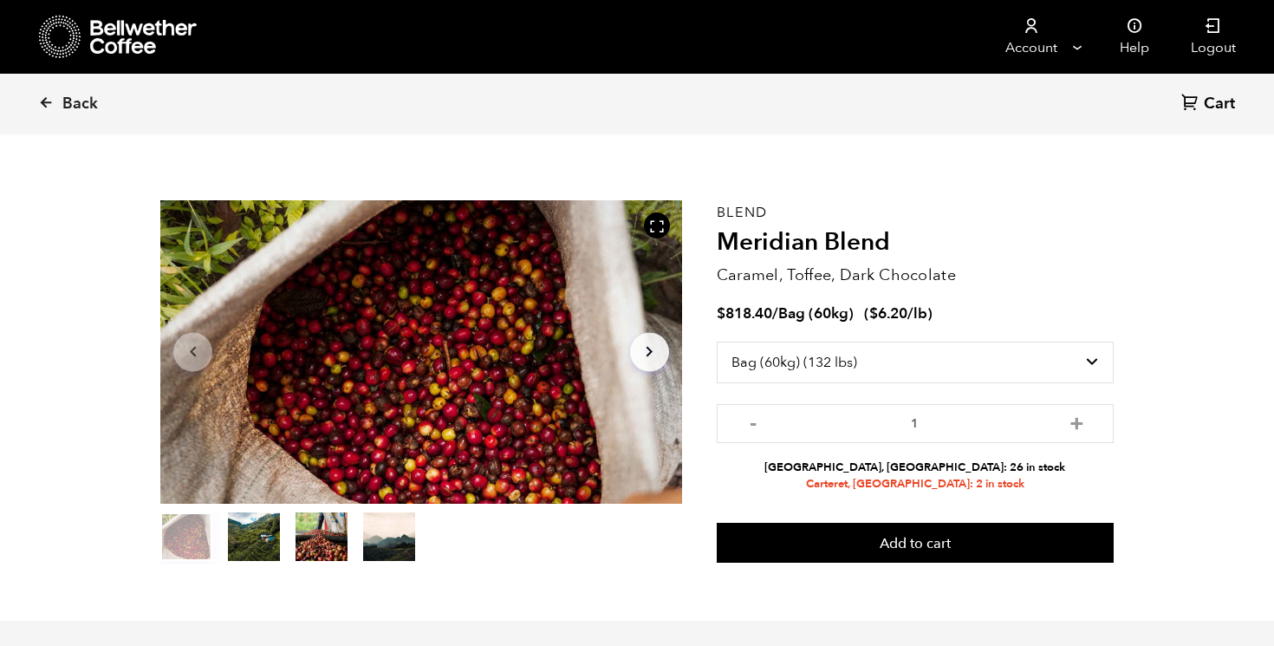
click at [1075, 309] on div "$ 818.40 / Bag (60kg) ( $ 6.20 /lb )" at bounding box center [915, 314] width 397 height 20
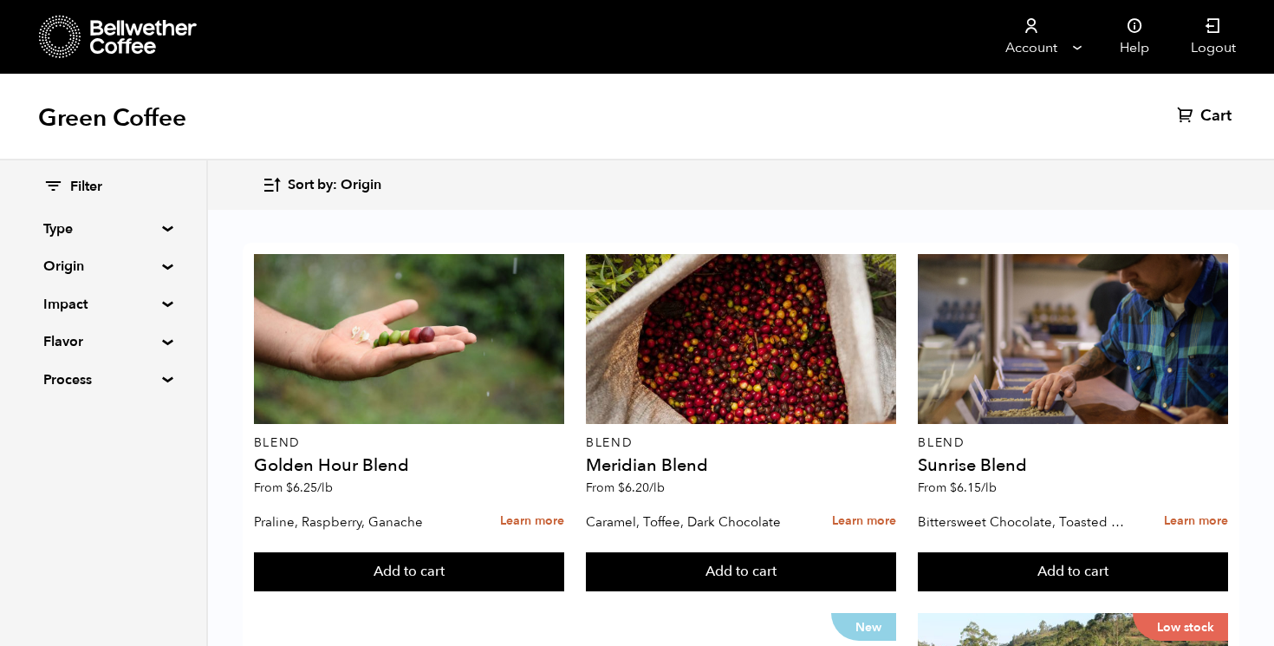
scroll to position [397, 0]
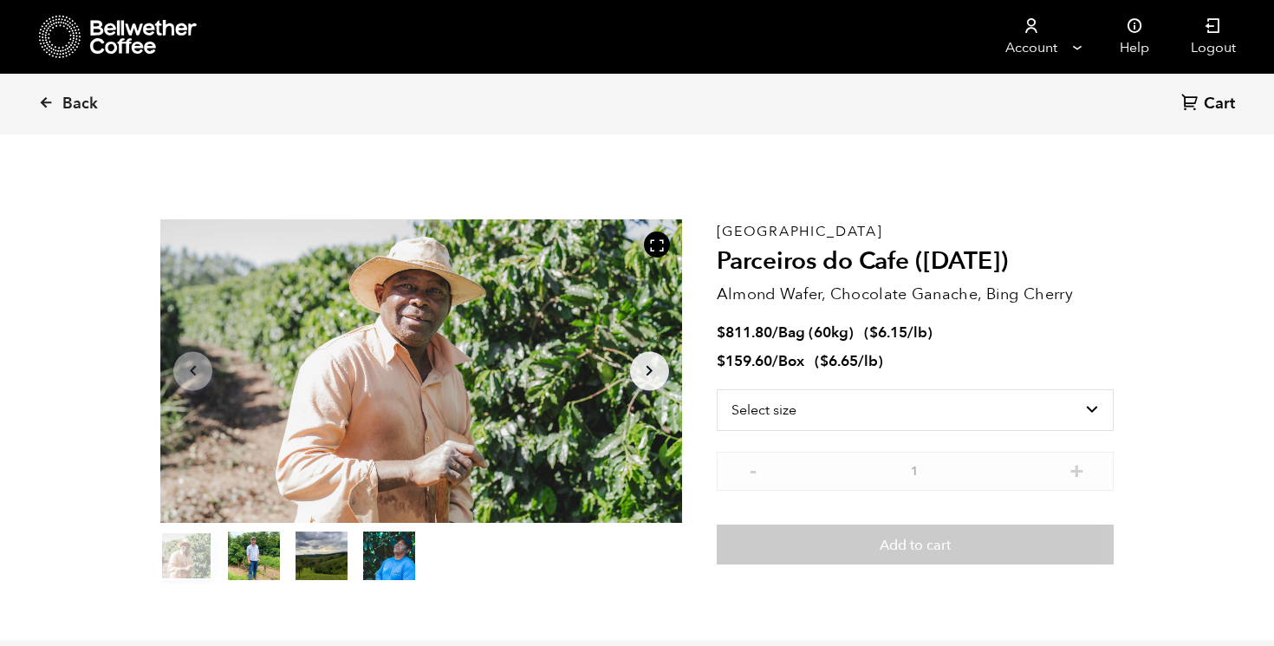
scroll to position [754, 923]
click at [94, 110] on span "Back" at bounding box center [80, 104] width 36 height 21
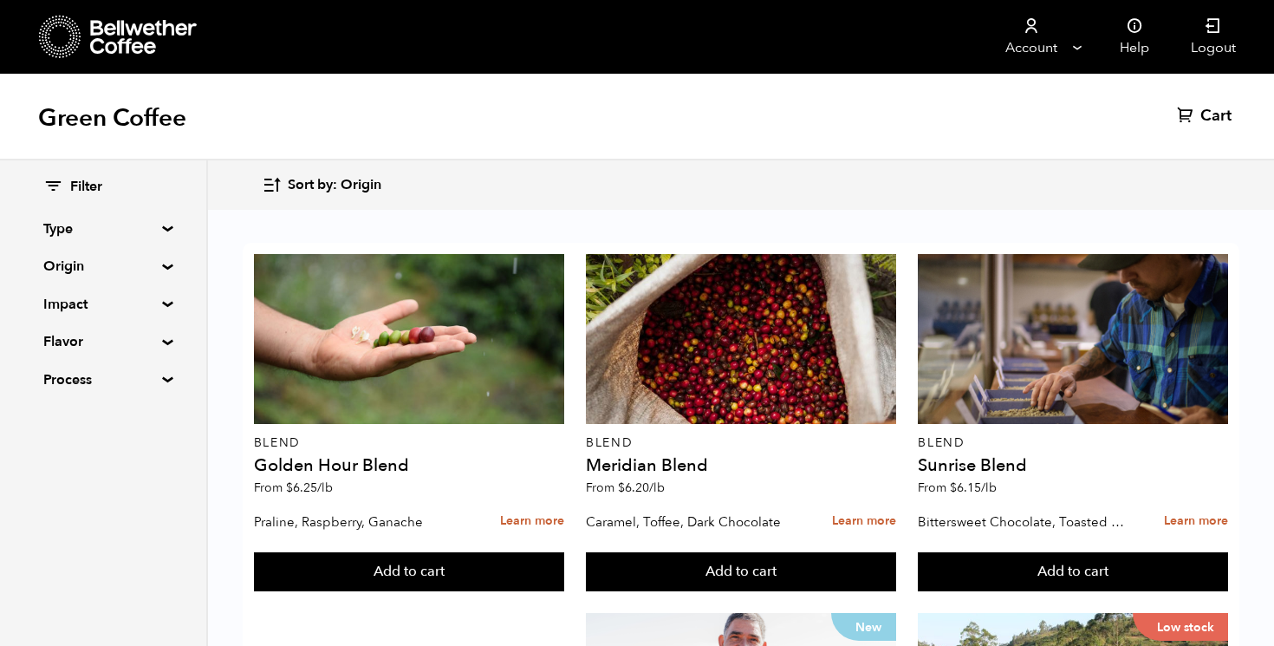
scroll to position [1474, 0]
